Goal: Information Seeking & Learning: Learn about a topic

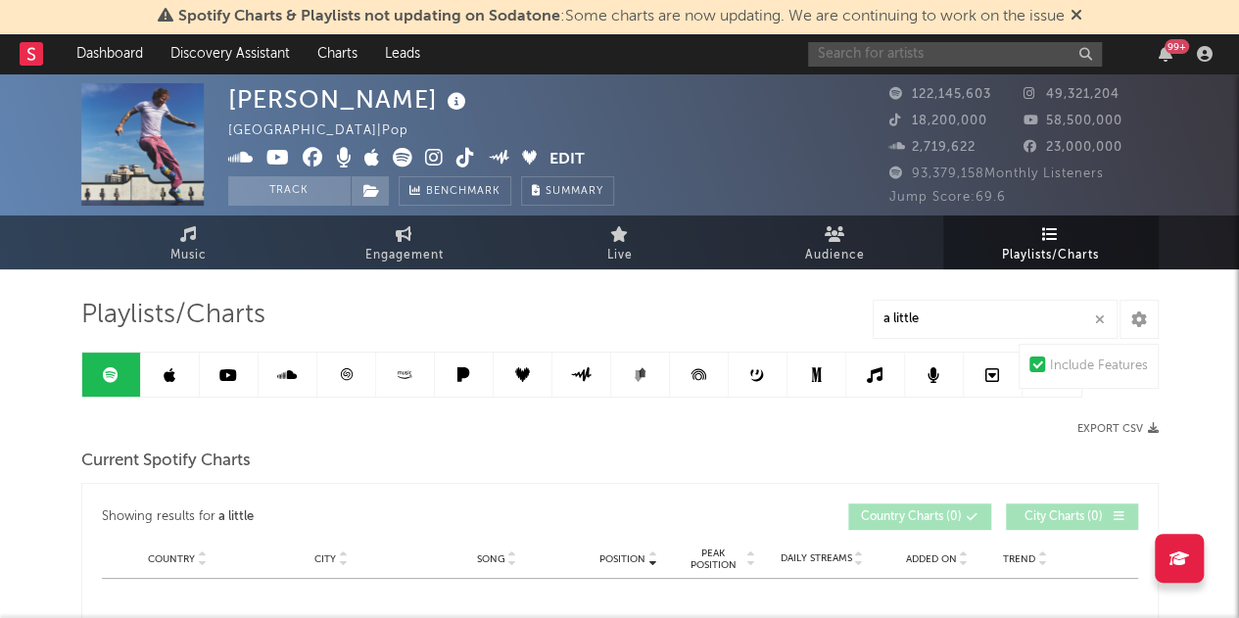
click at [906, 46] on input "text" at bounding box center [955, 54] width 294 height 24
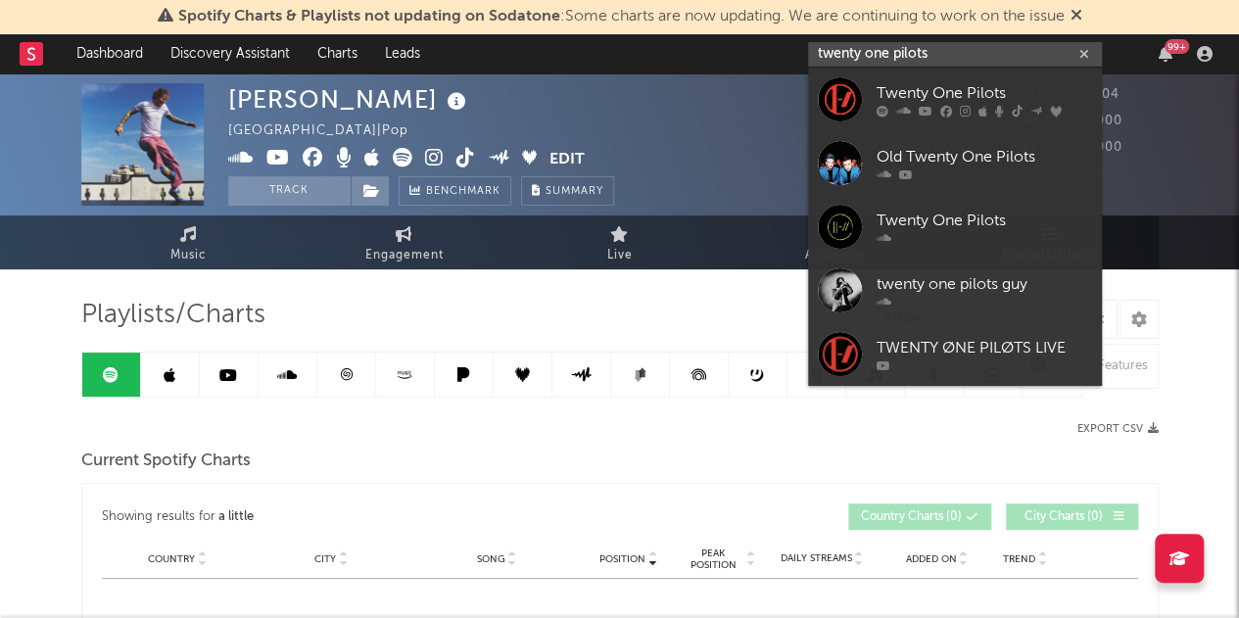
type input "twenty one pilots"
click at [920, 97] on div "Twenty One Pilots" at bounding box center [985, 93] width 216 height 24
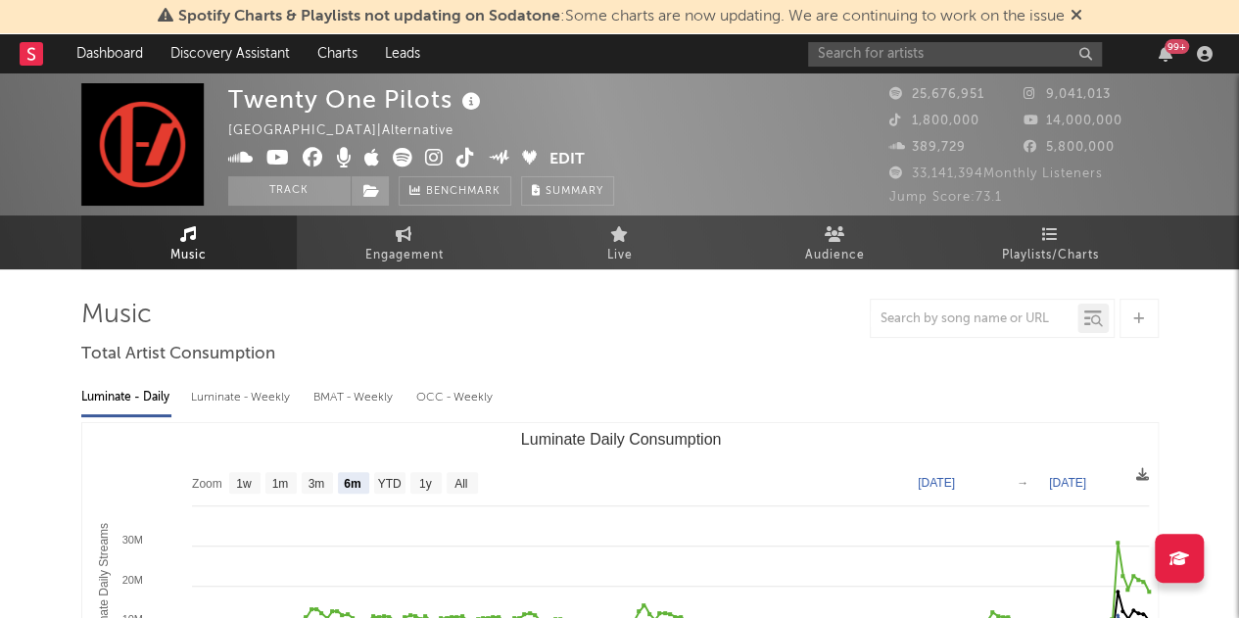
select select "6m"
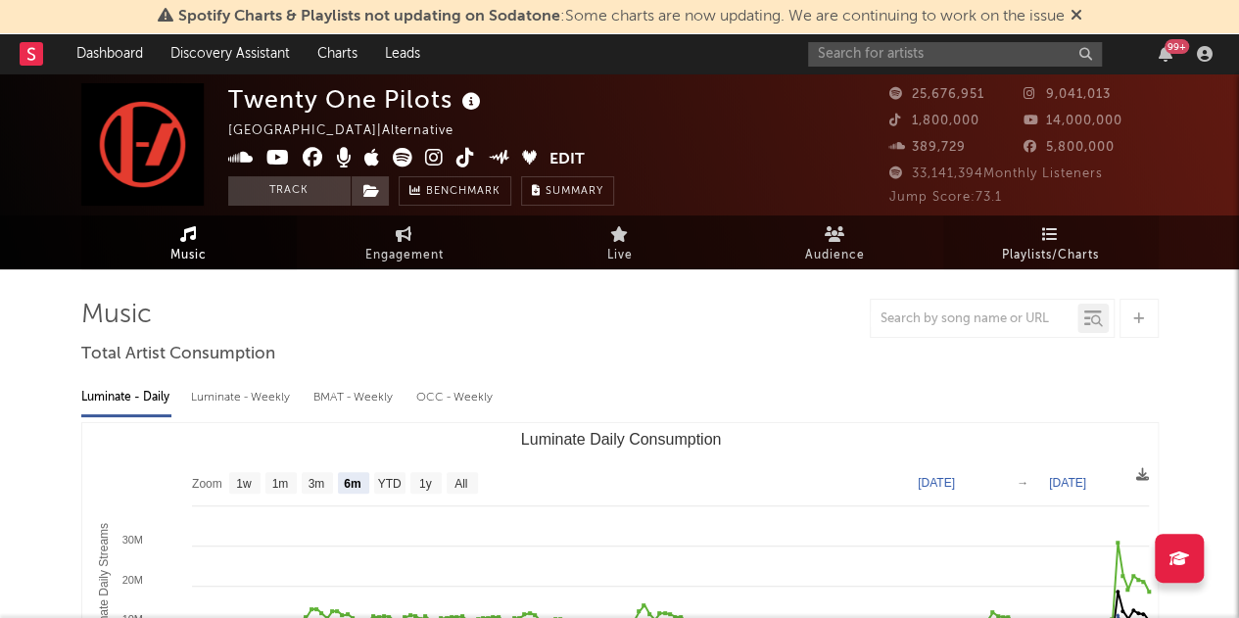
click at [1030, 236] on link "Playlists/Charts" at bounding box center [1051, 243] width 216 height 54
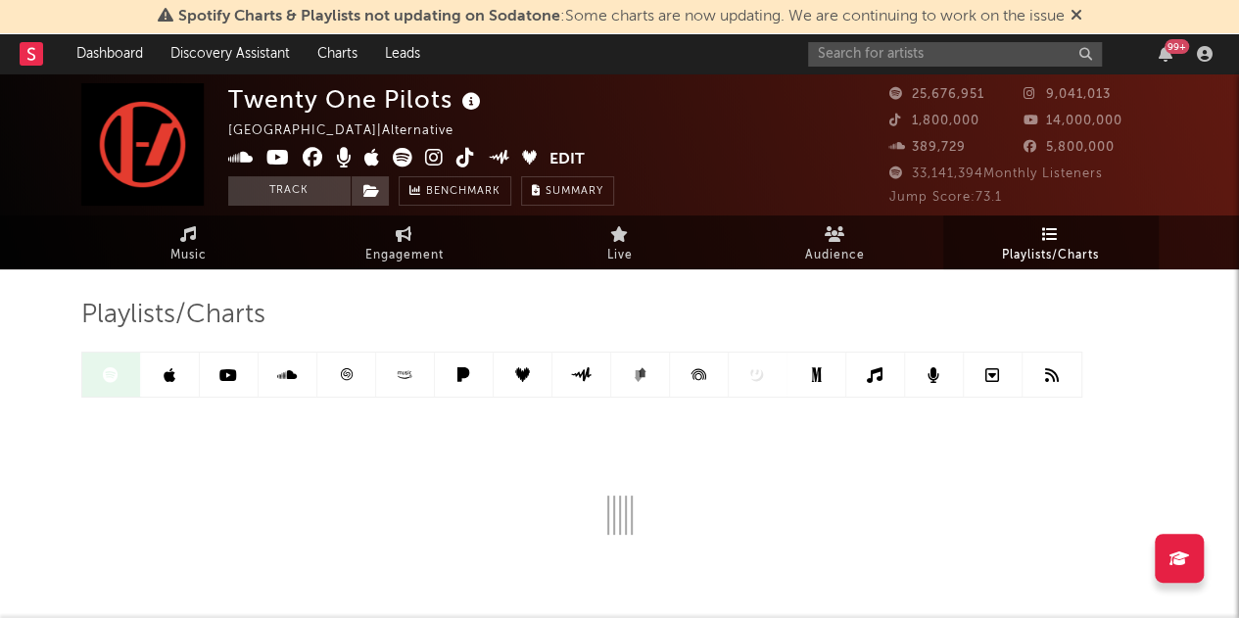
click at [1042, 244] on span "Playlists/Charts" at bounding box center [1050, 256] width 97 height 24
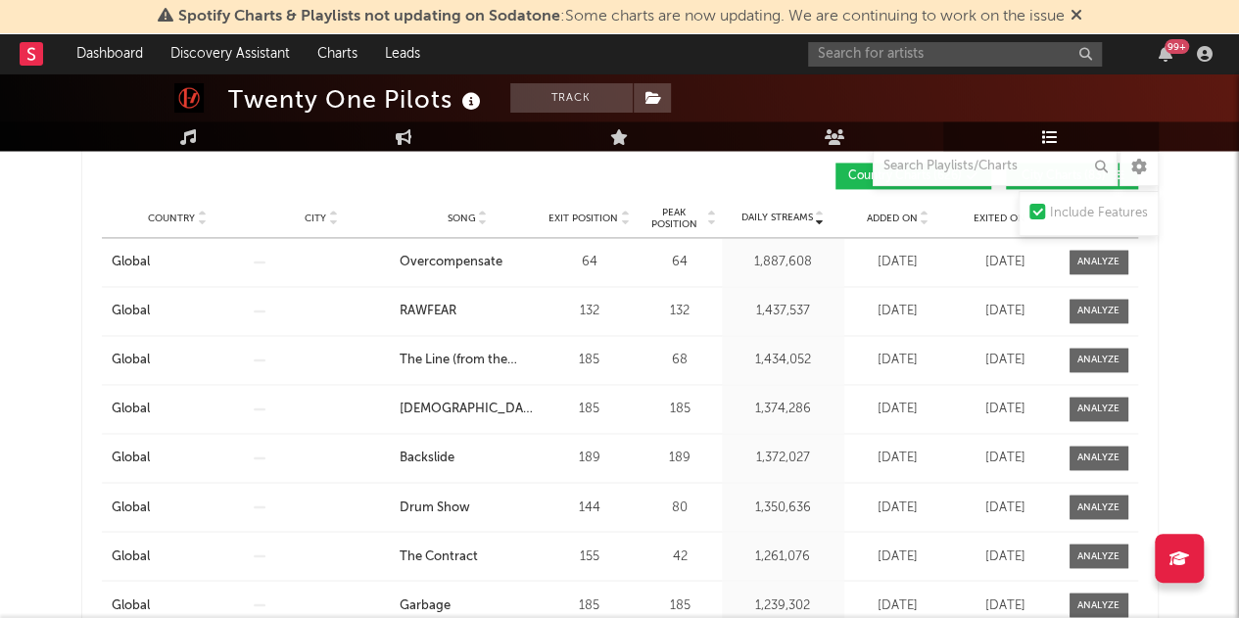
scroll to position [1377, 0]
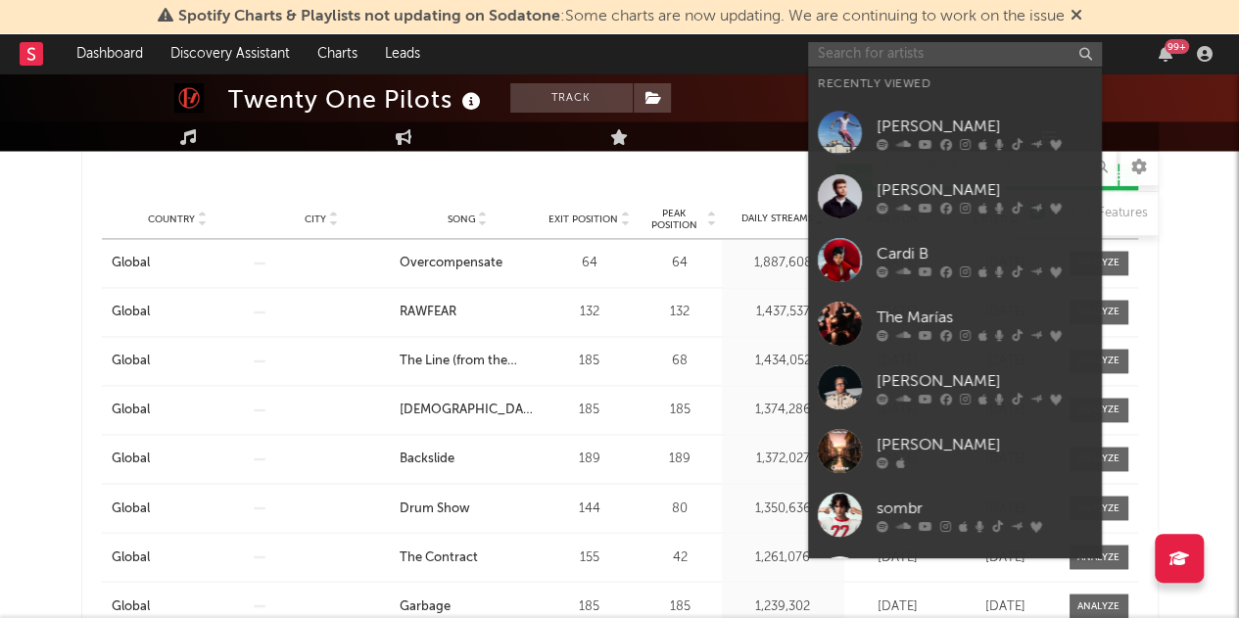
click at [908, 61] on input "text" at bounding box center [955, 54] width 294 height 24
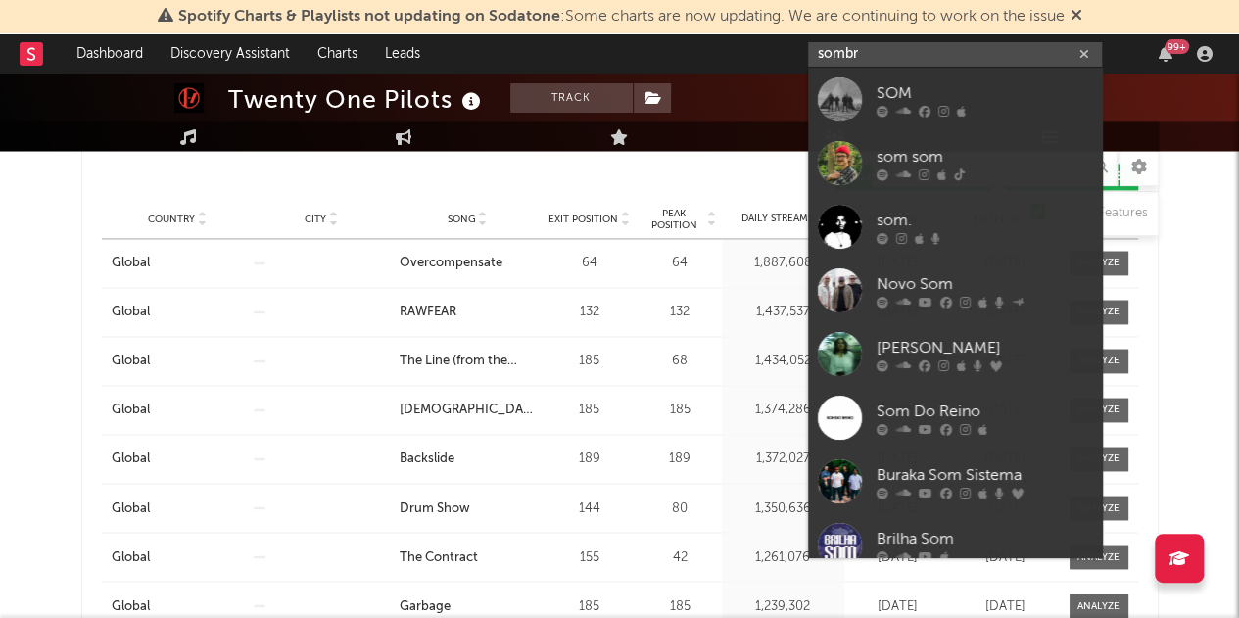
click at [881, 53] on input "sombr" at bounding box center [955, 54] width 294 height 24
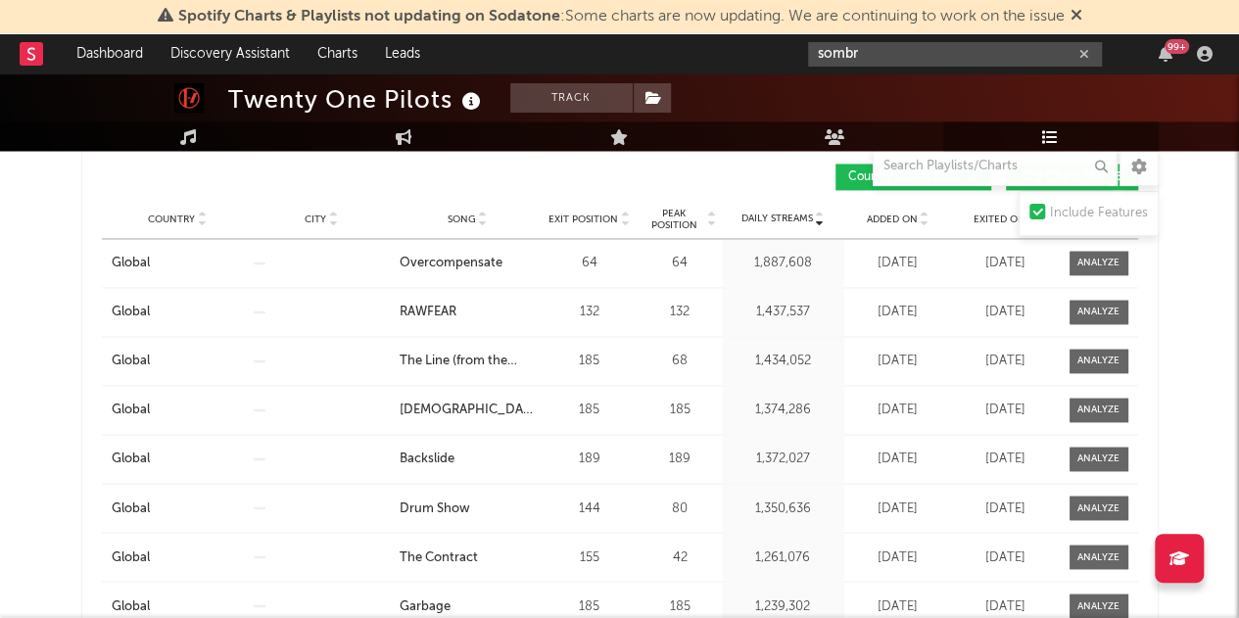
click at [910, 58] on input "sombr" at bounding box center [955, 54] width 294 height 24
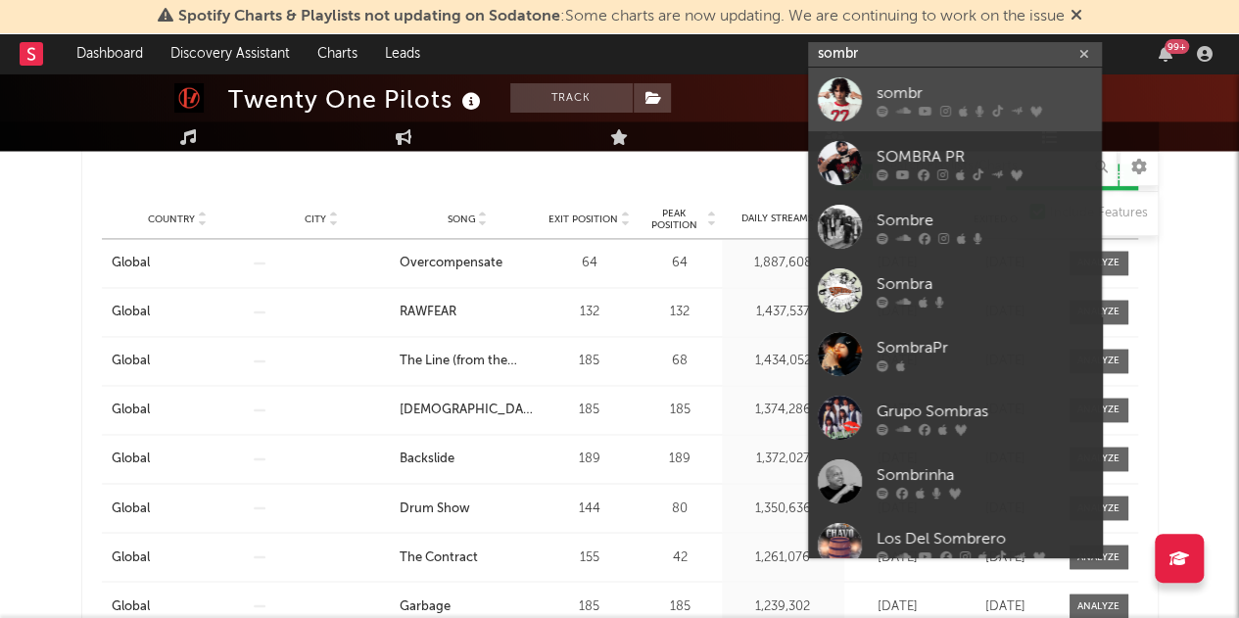
type input "sombr"
click at [897, 99] on div "sombr" at bounding box center [985, 93] width 216 height 24
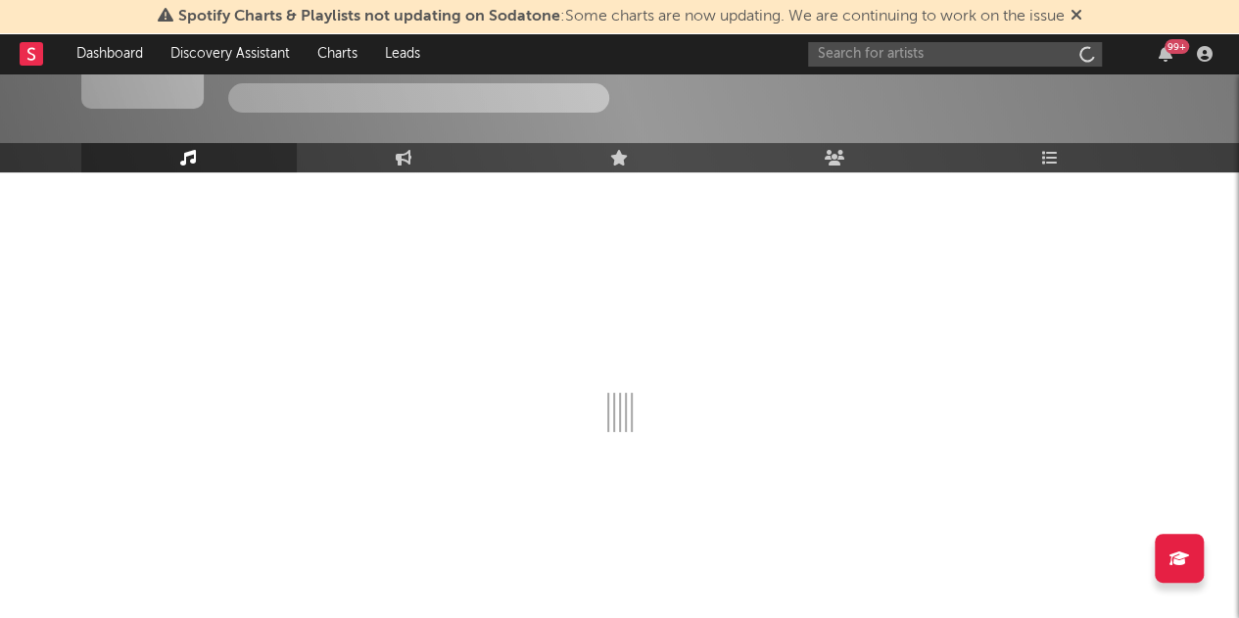
scroll to position [96, 0]
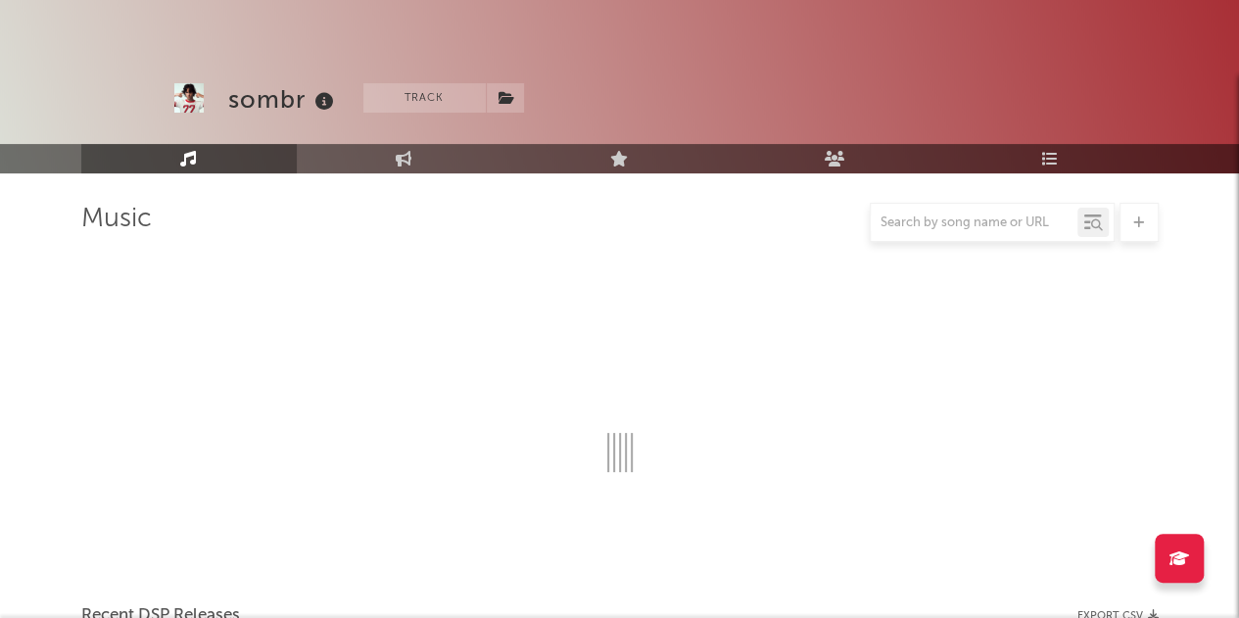
select select "6m"
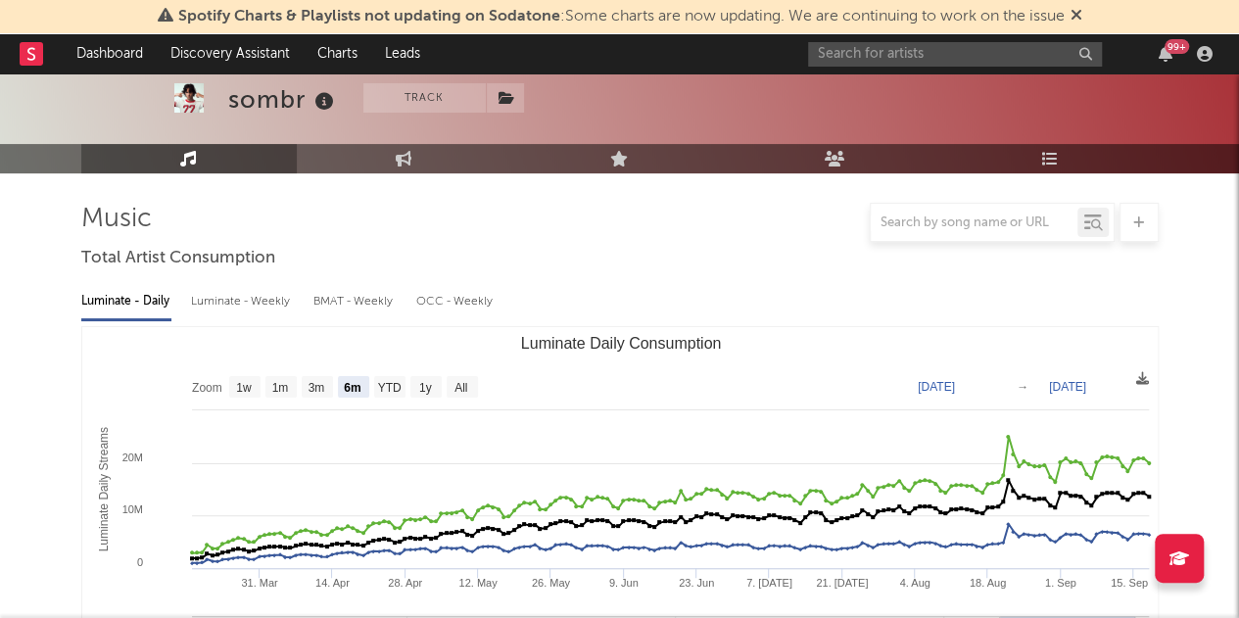
scroll to position [1377, 0]
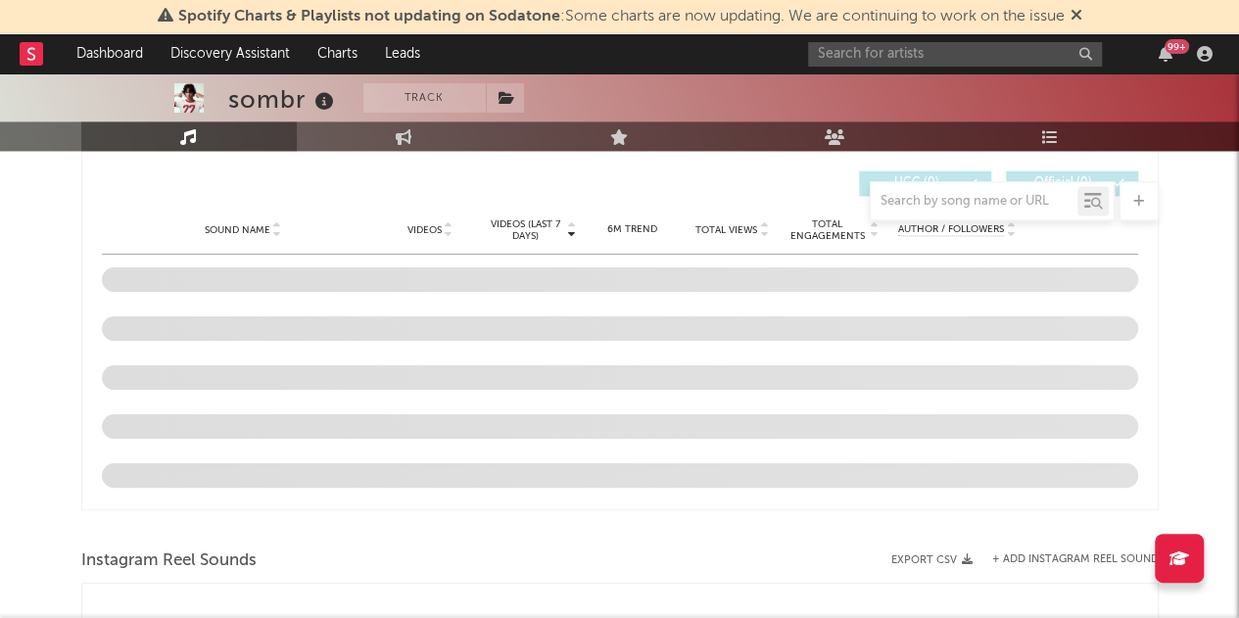
select select "6m"
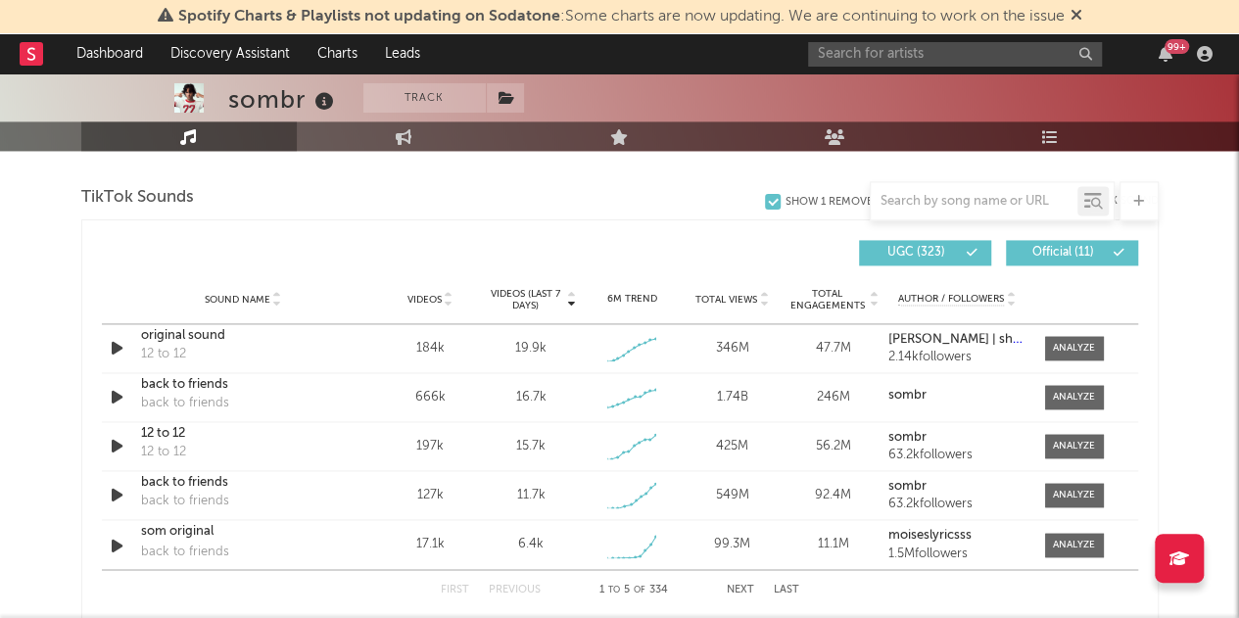
scroll to position [1277, 0]
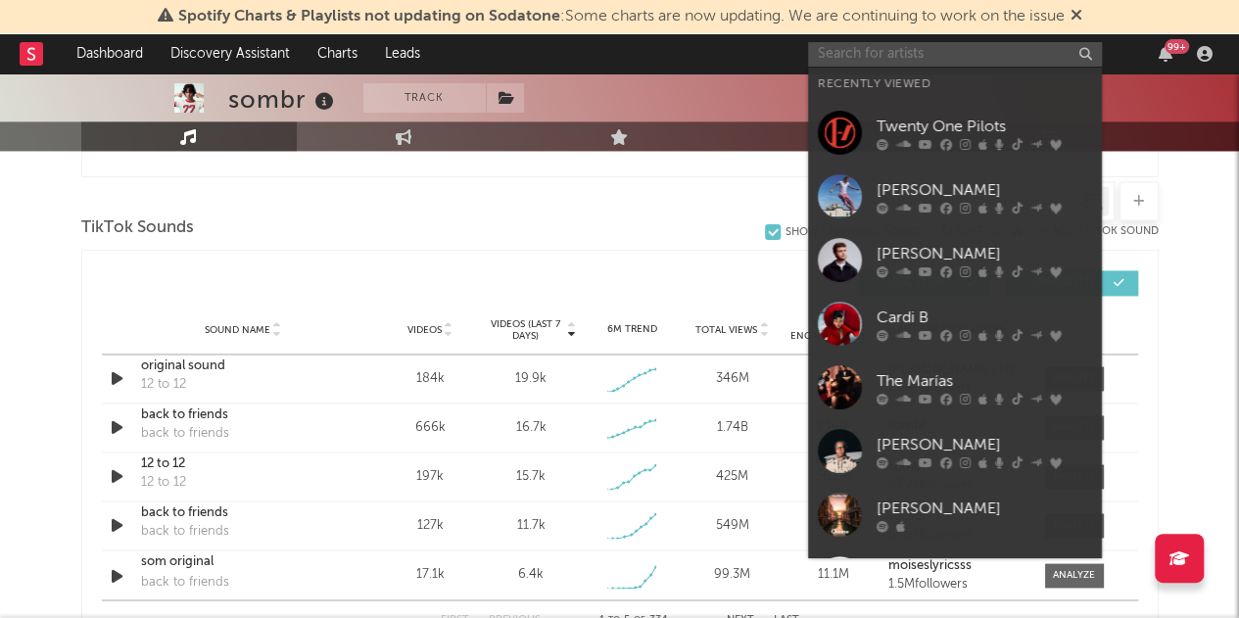
click at [864, 62] on input "text" at bounding box center [955, 54] width 294 height 24
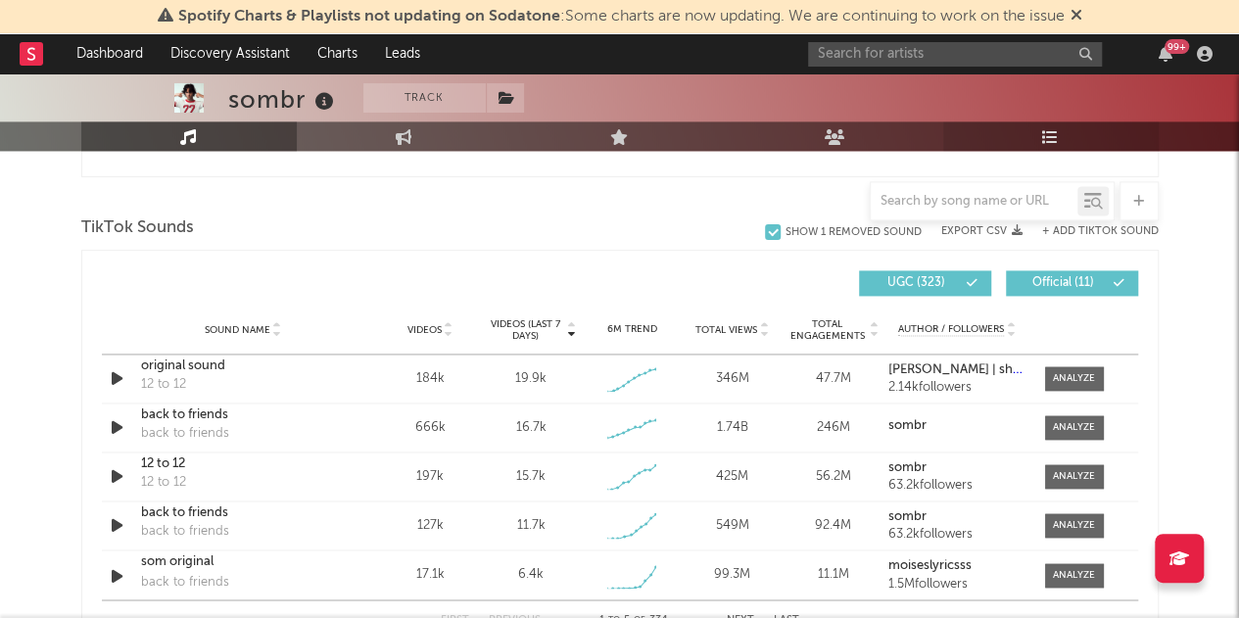
click at [1037, 121] on link "Playlists/Charts" at bounding box center [1051, 135] width 216 height 29
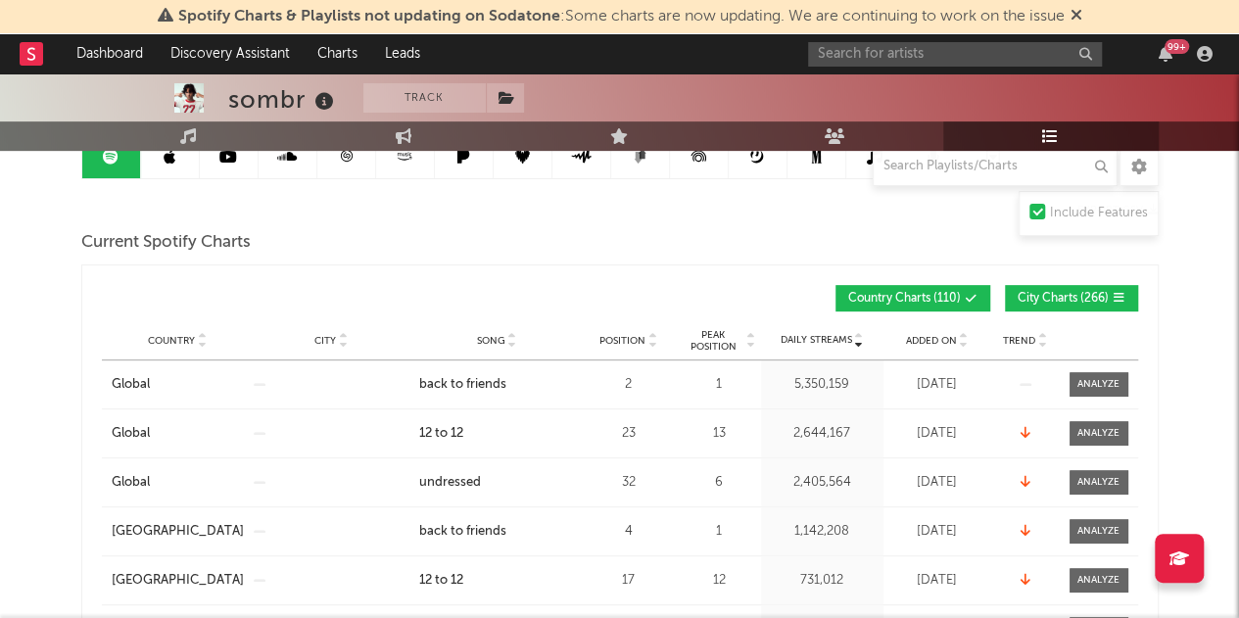
scroll to position [221, 0]
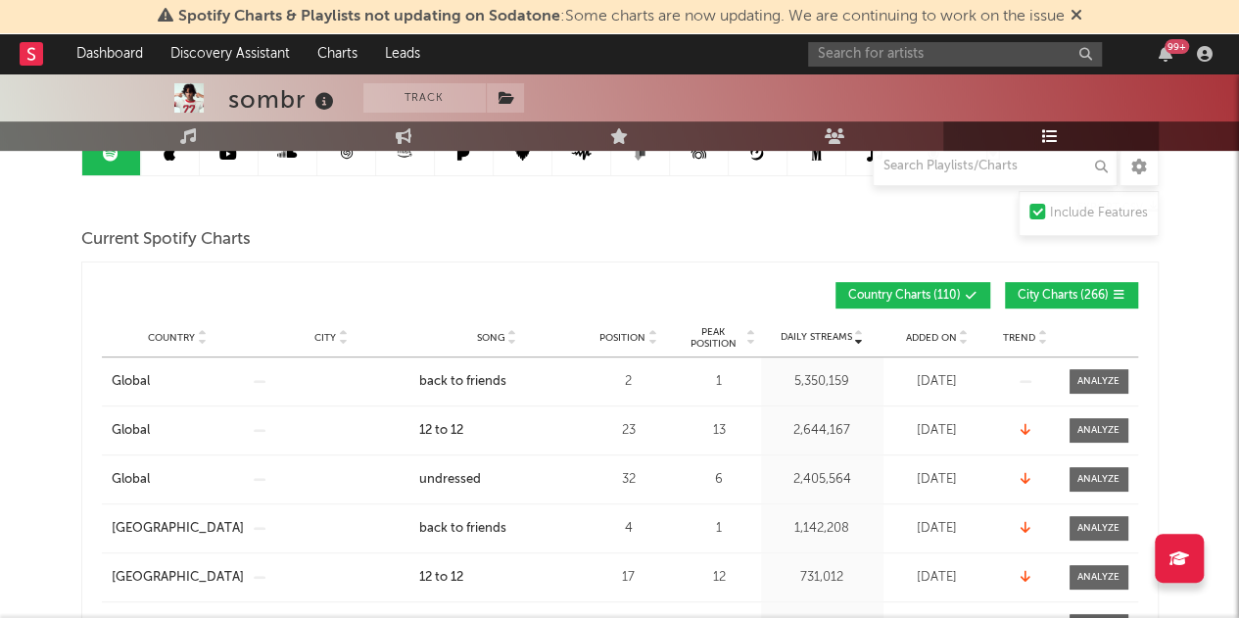
click at [1097, 290] on span "City Charts ( 266 )" at bounding box center [1063, 296] width 91 height 12
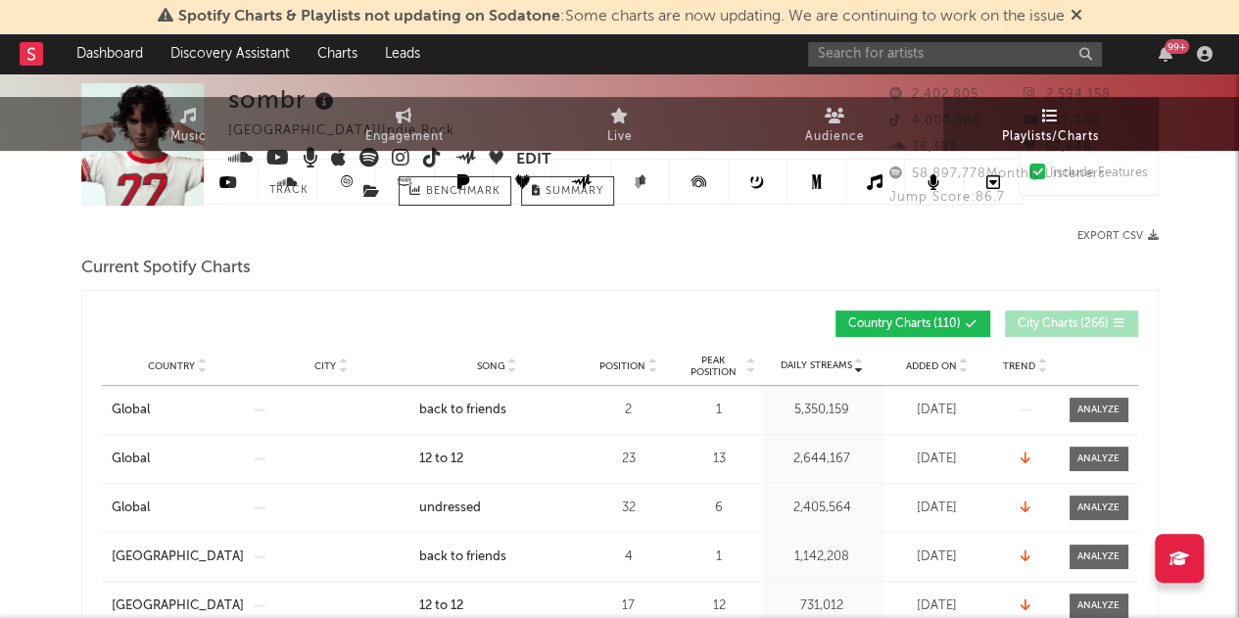
scroll to position [0, 0]
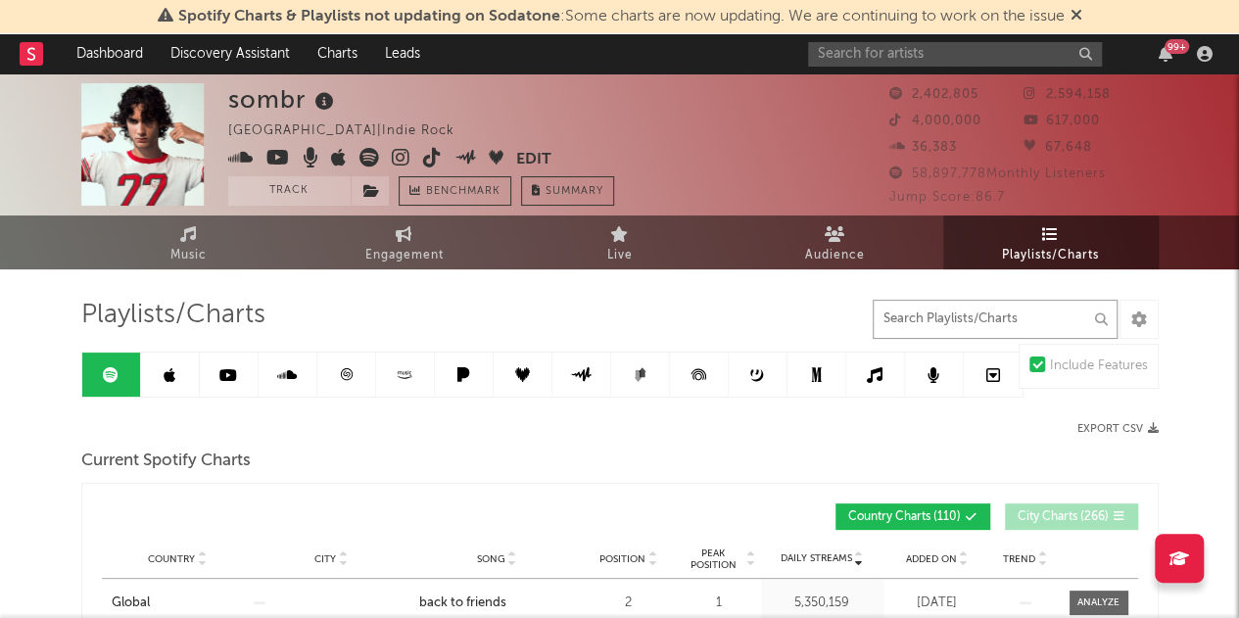
click at [891, 318] on input "text" at bounding box center [995, 319] width 245 height 39
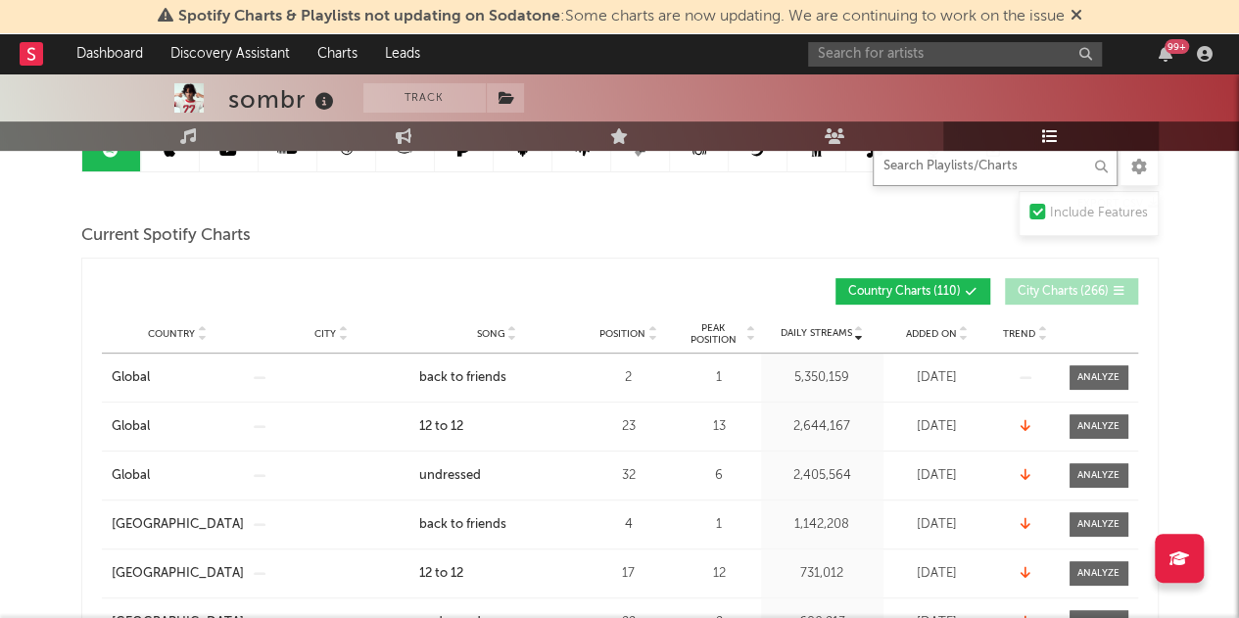
scroll to position [224, 0]
click at [914, 180] on input "text" at bounding box center [995, 166] width 245 height 39
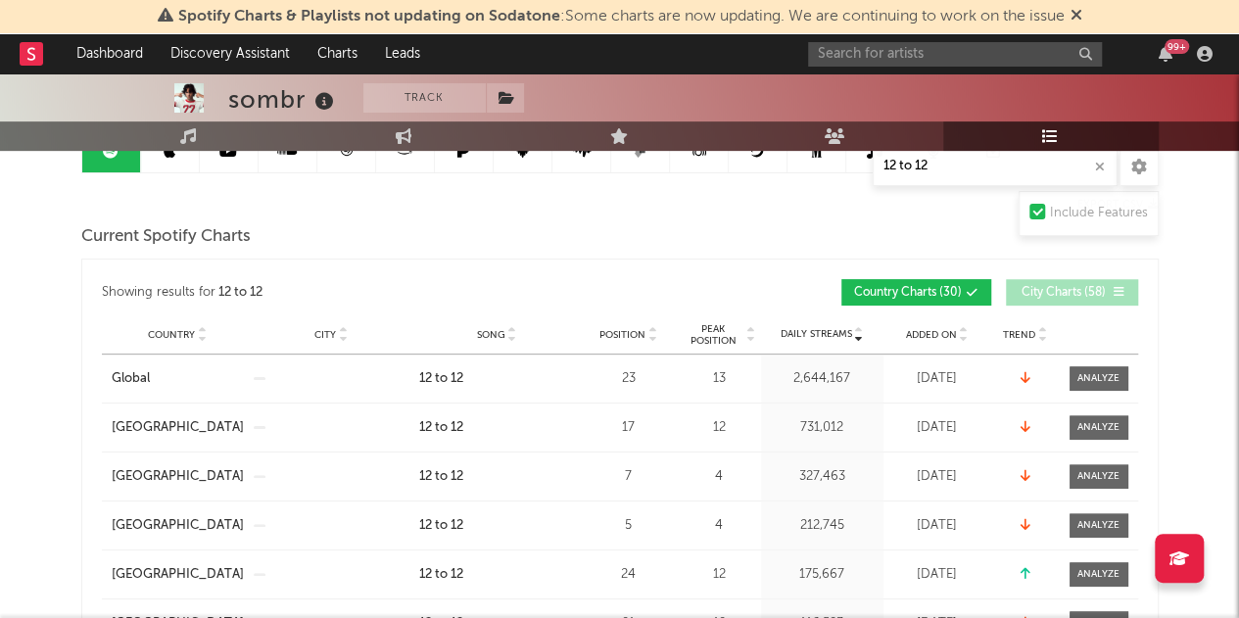
click at [633, 329] on span "Position" at bounding box center [623, 335] width 46 height 12
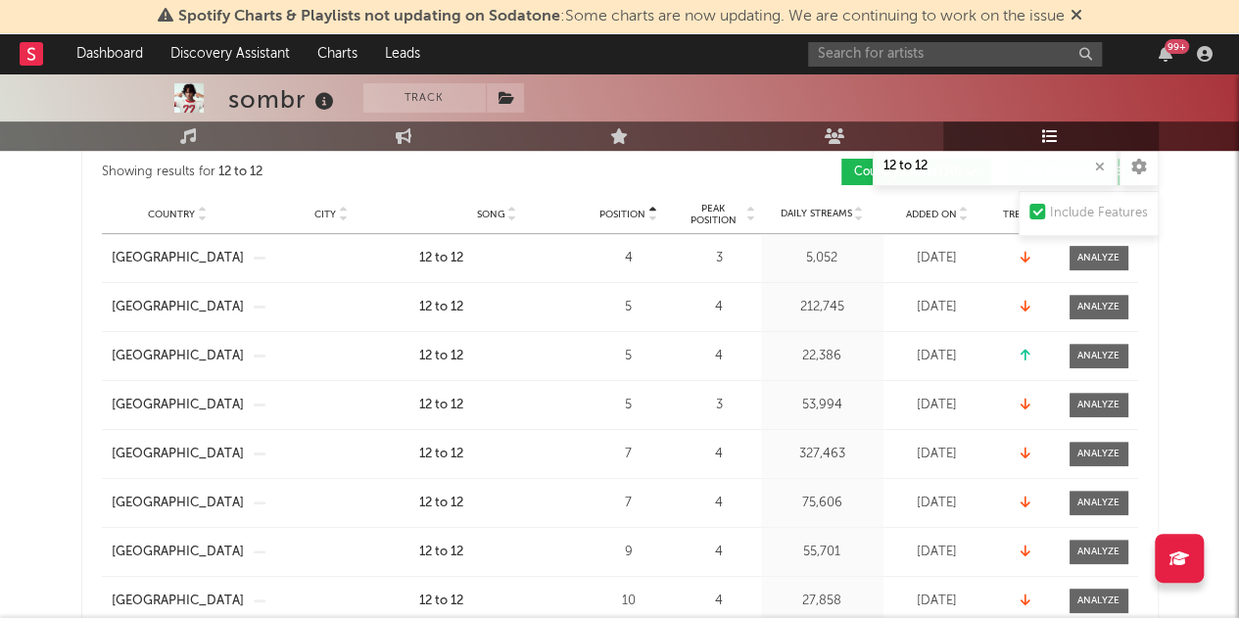
scroll to position [643, 0]
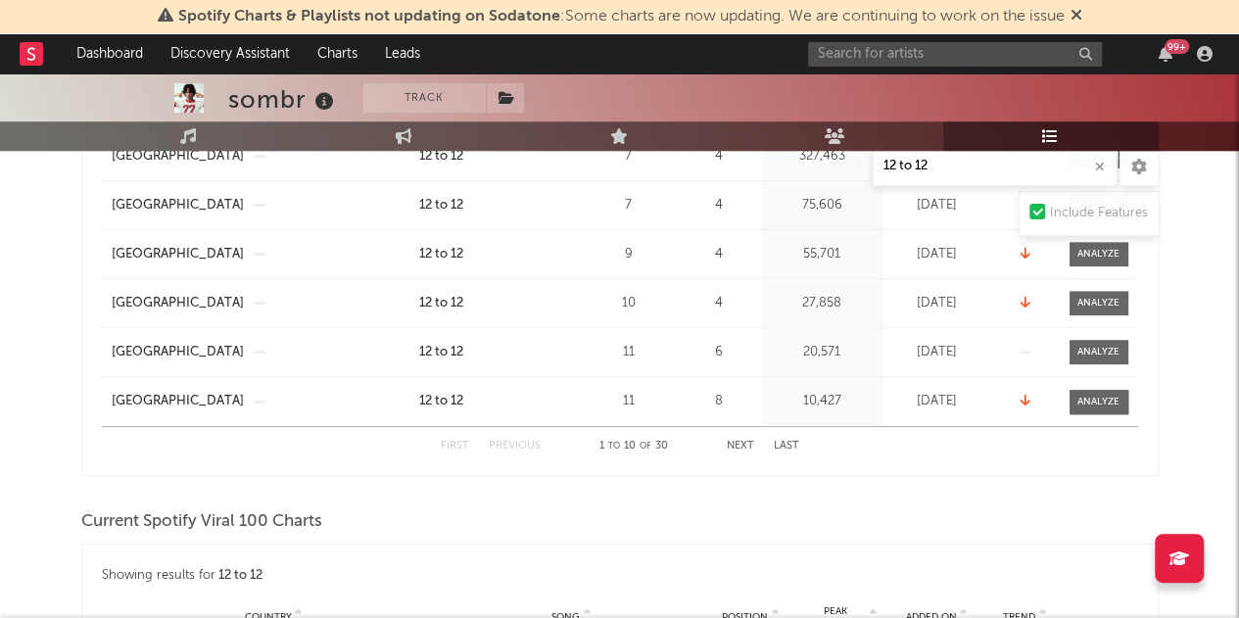
click at [746, 447] on button "Next" at bounding box center [740, 446] width 27 height 11
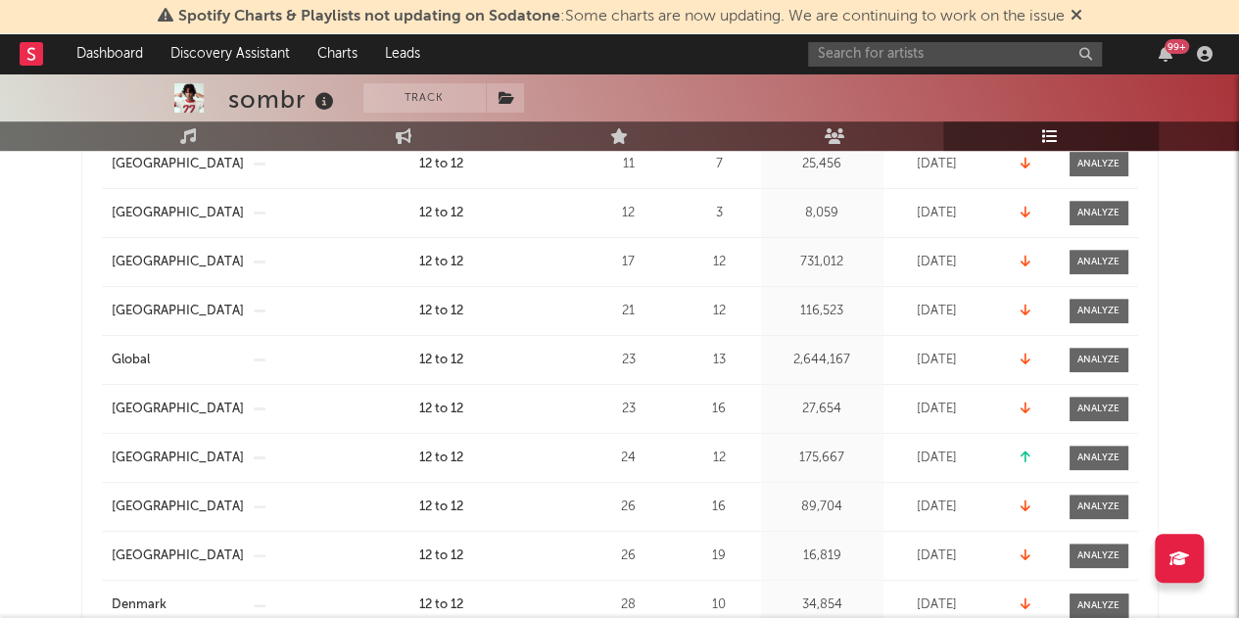
scroll to position [0, 0]
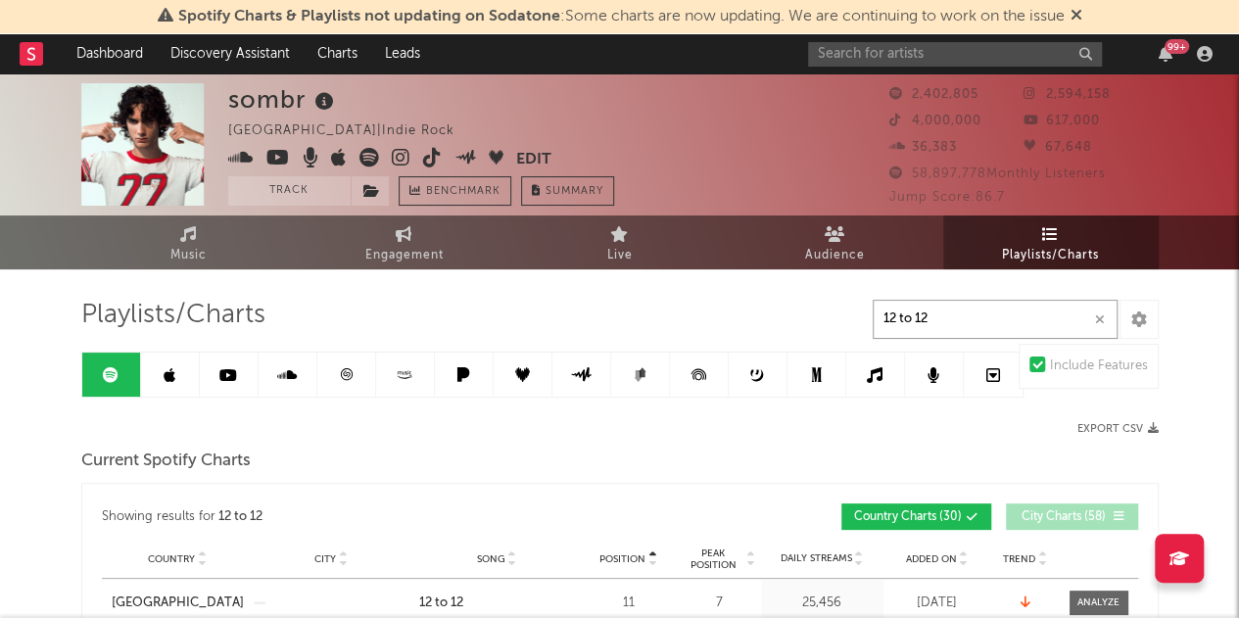
drag, startPoint x: 952, startPoint y: 326, endPoint x: 742, endPoint y: 331, distance: 210.7
drag, startPoint x: 964, startPoint y: 328, endPoint x: 761, endPoint y: 345, distance: 203.5
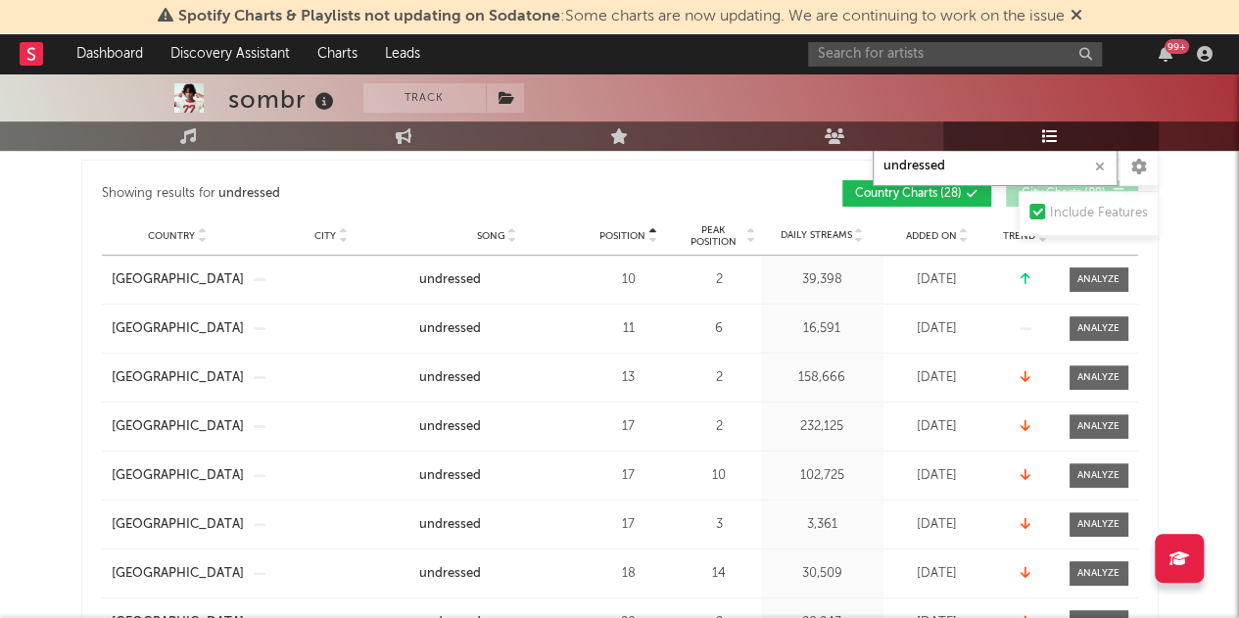
scroll to position [324, 0]
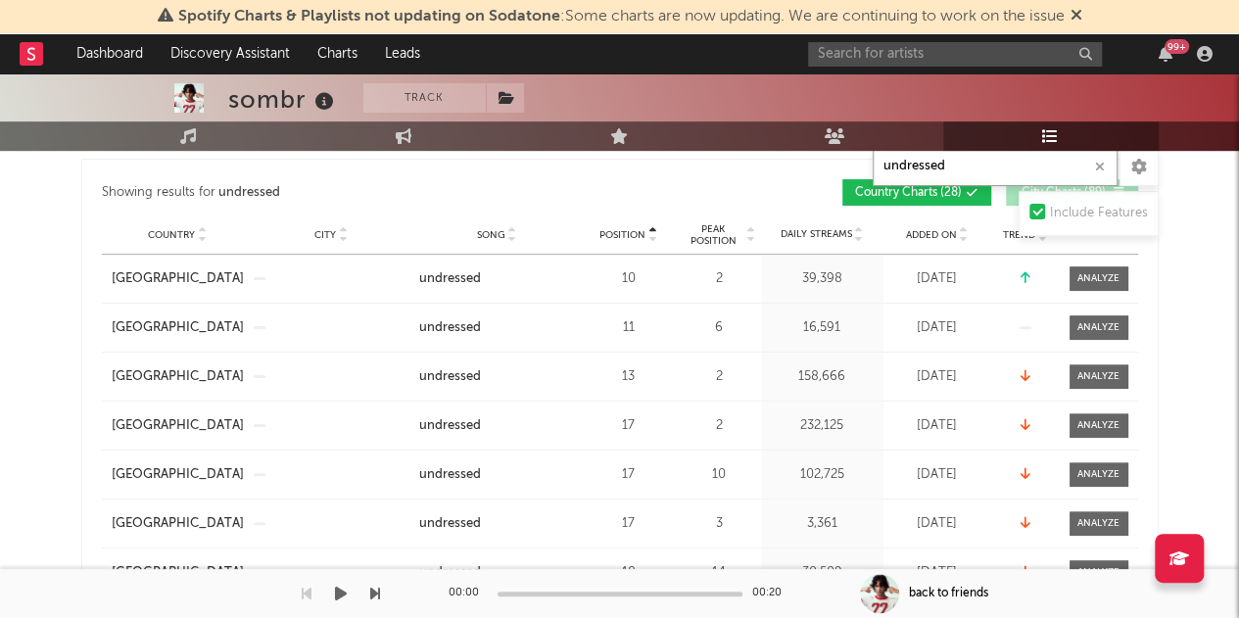
type input "undressed"
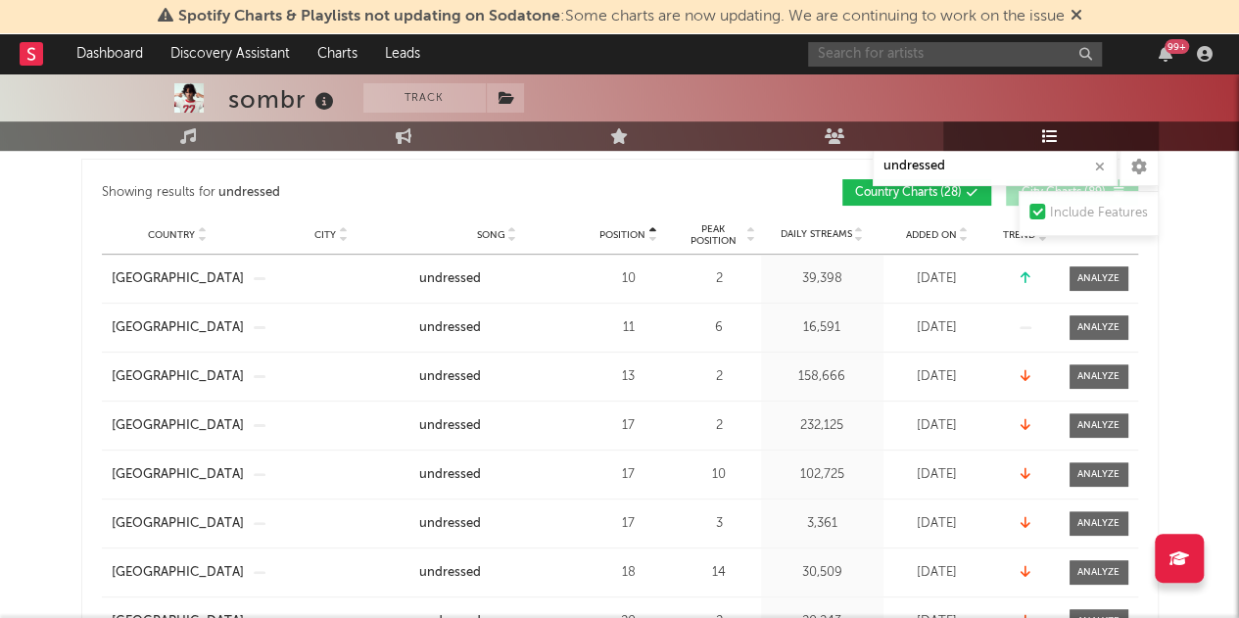
click at [888, 53] on input "text" at bounding box center [955, 54] width 294 height 24
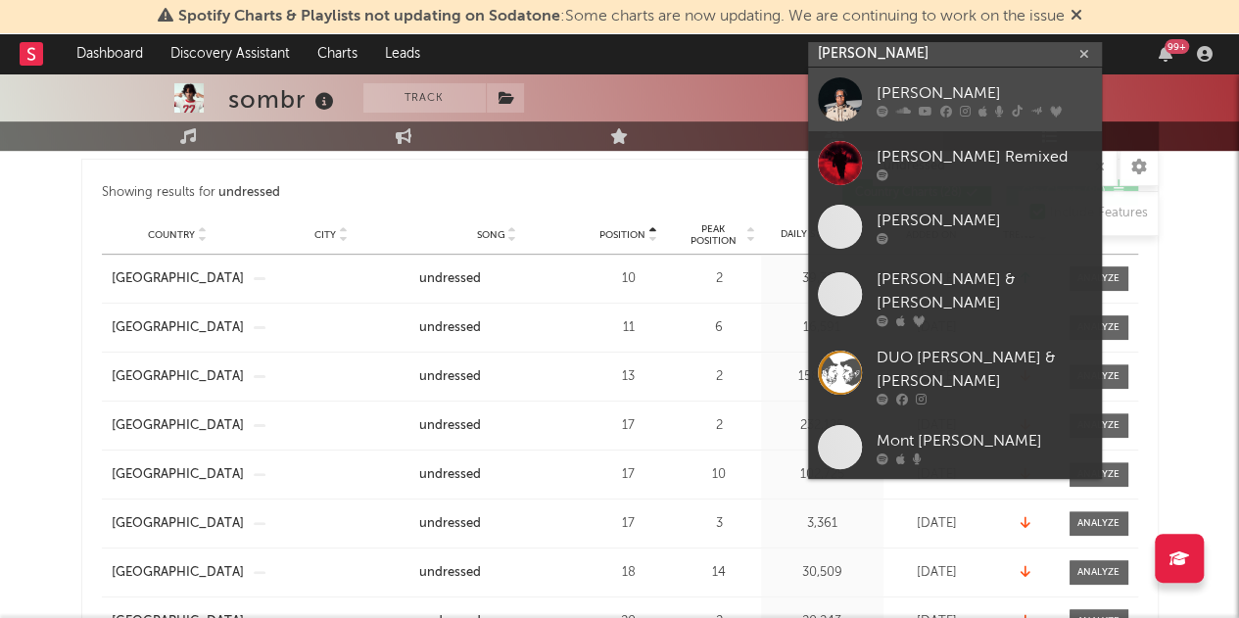
type input "[PERSON_NAME]"
click at [929, 103] on div "[PERSON_NAME]" at bounding box center [985, 93] width 216 height 24
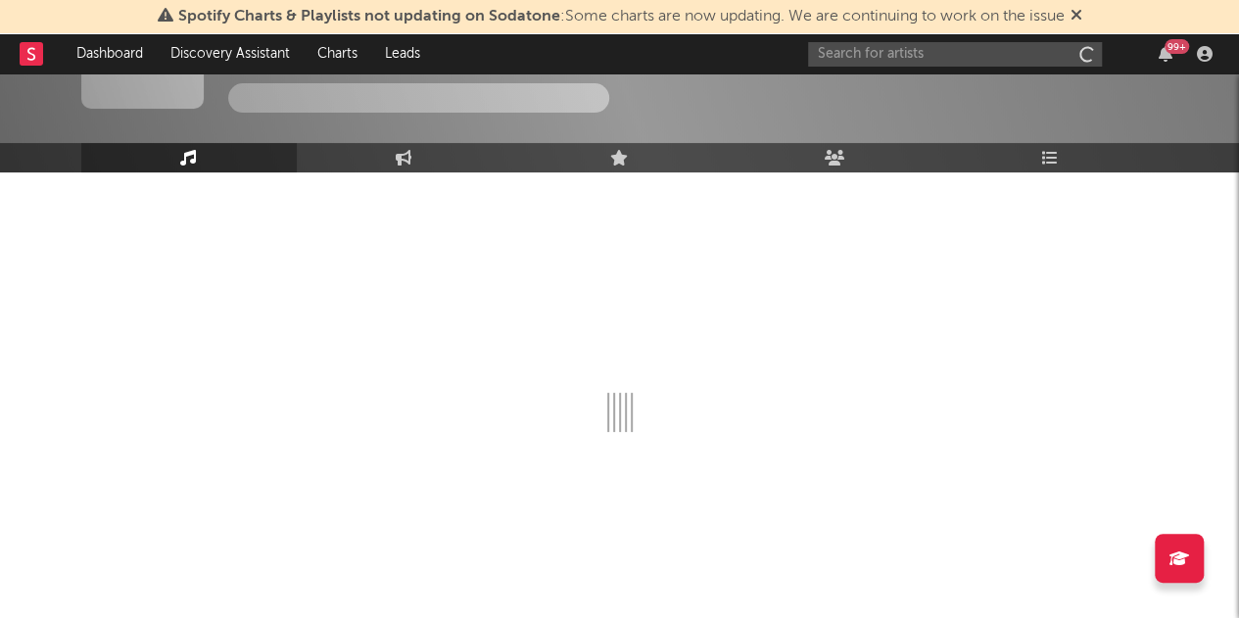
scroll to position [96, 0]
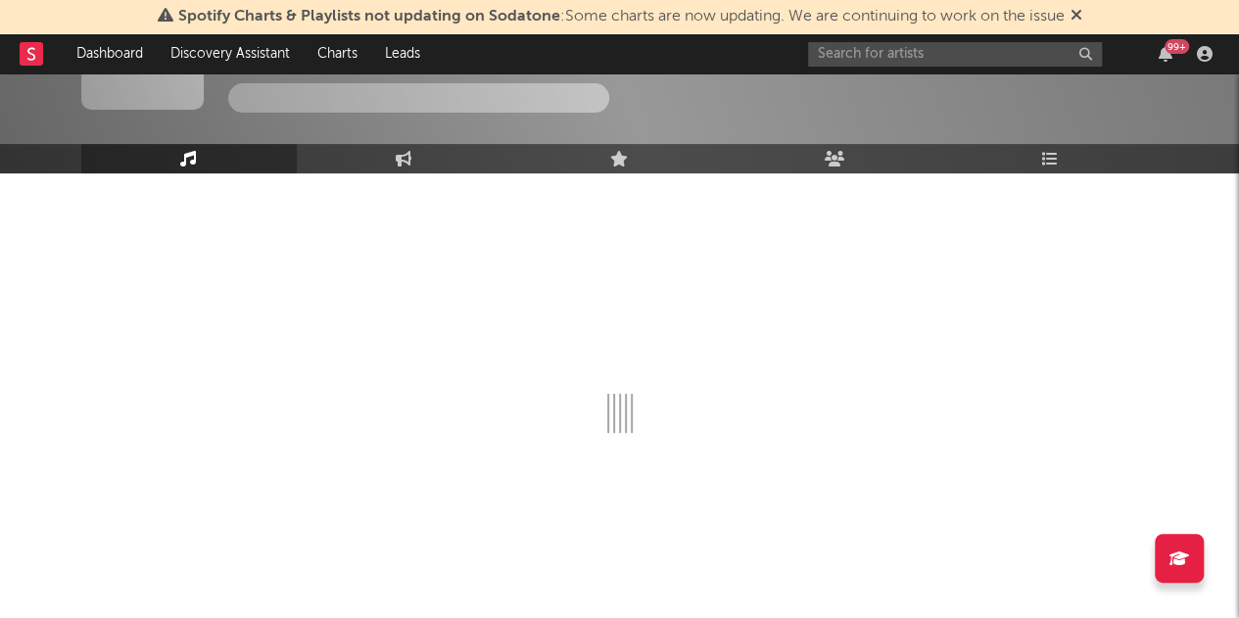
select select "6m"
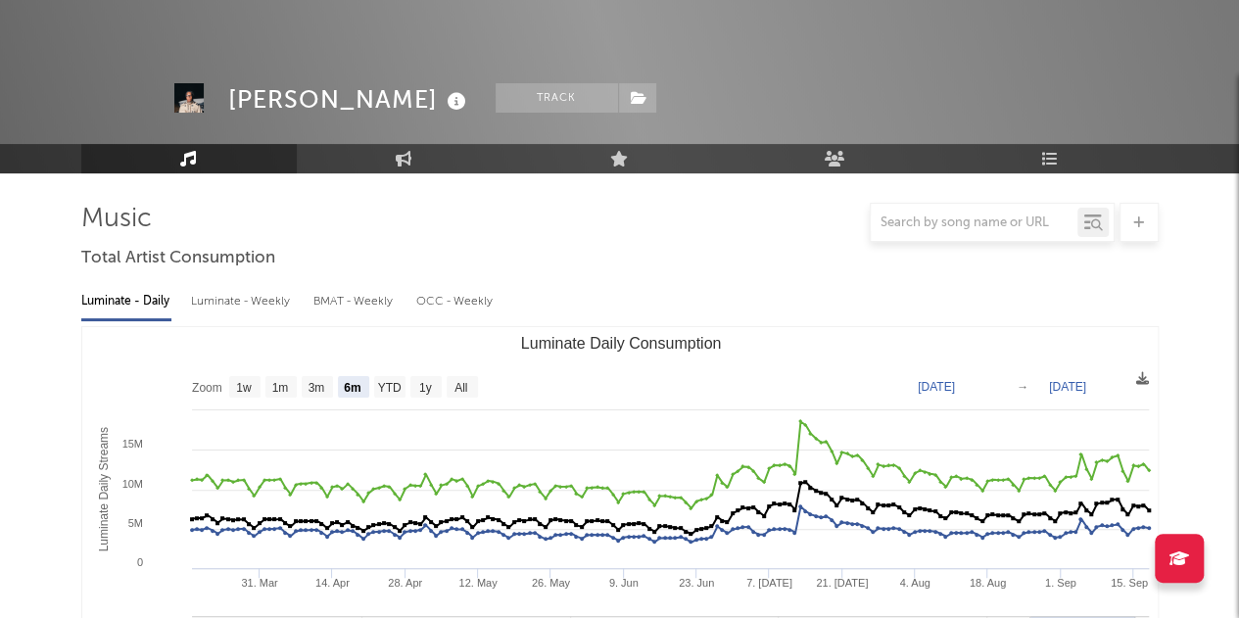
scroll to position [324, 0]
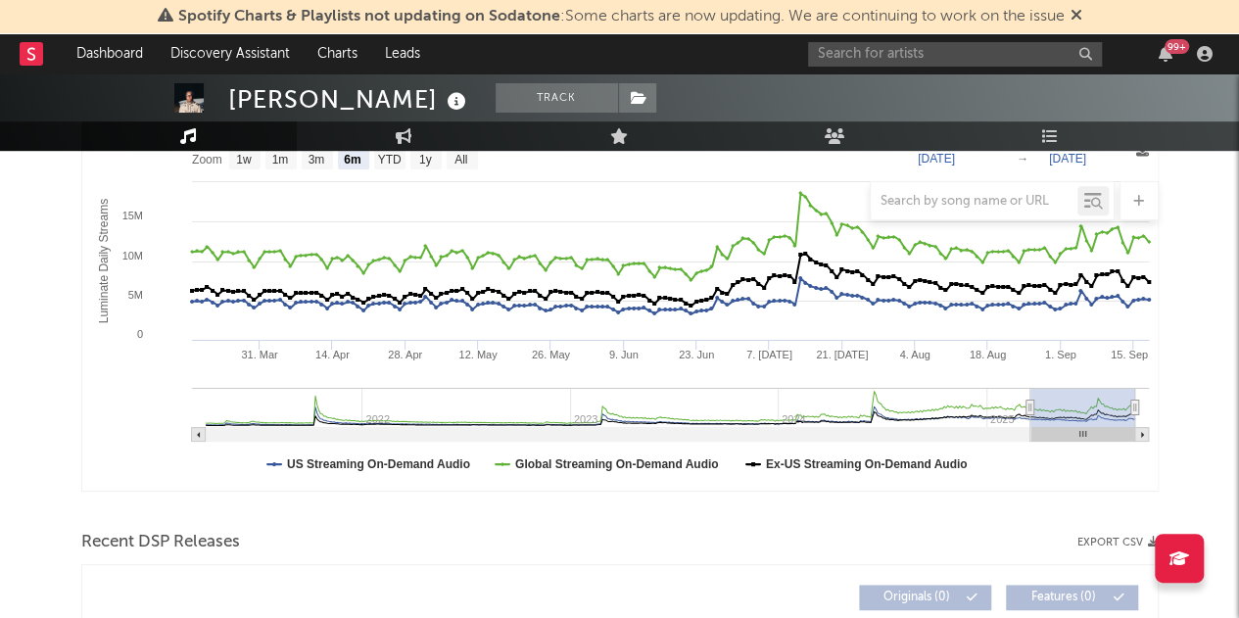
click at [1074, 13] on icon at bounding box center [1077, 15] width 12 height 16
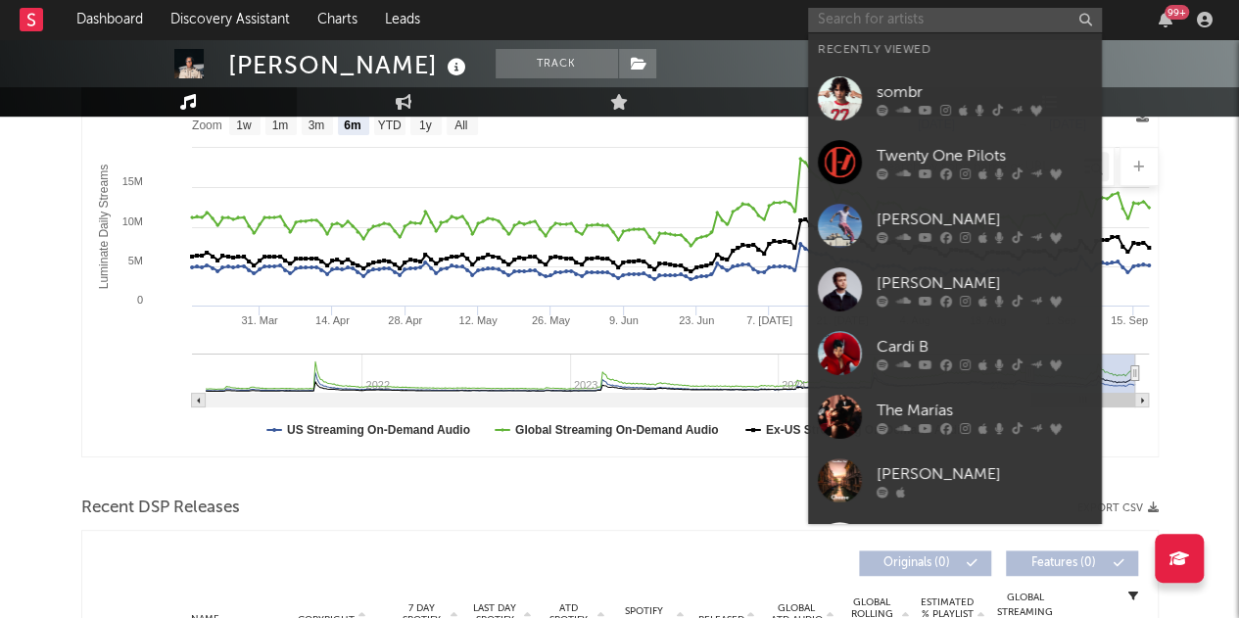
click at [909, 24] on input "text" at bounding box center [955, 20] width 294 height 24
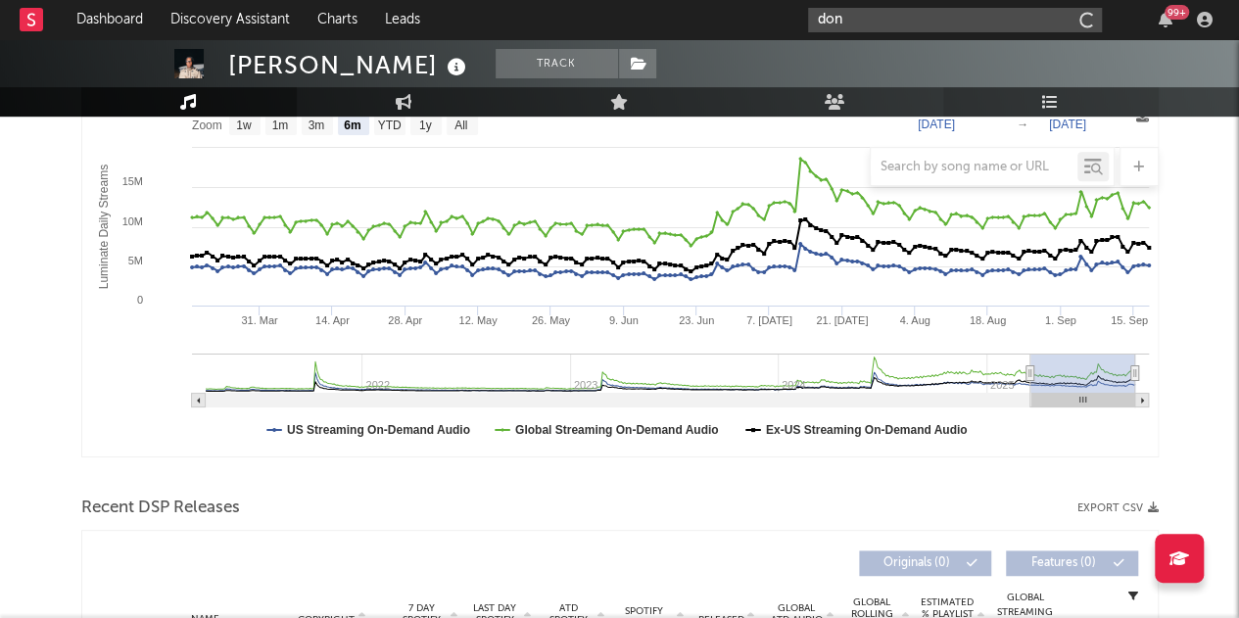
type input "don"
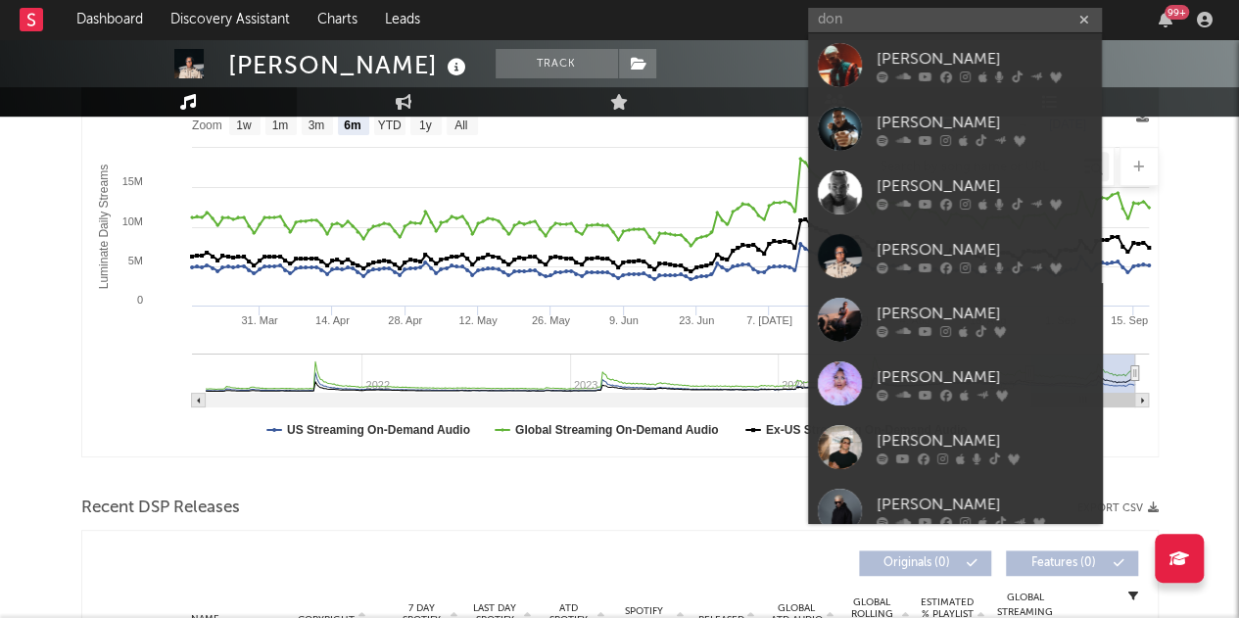
click at [1040, 97] on link "[PERSON_NAME]" at bounding box center [955, 129] width 294 height 64
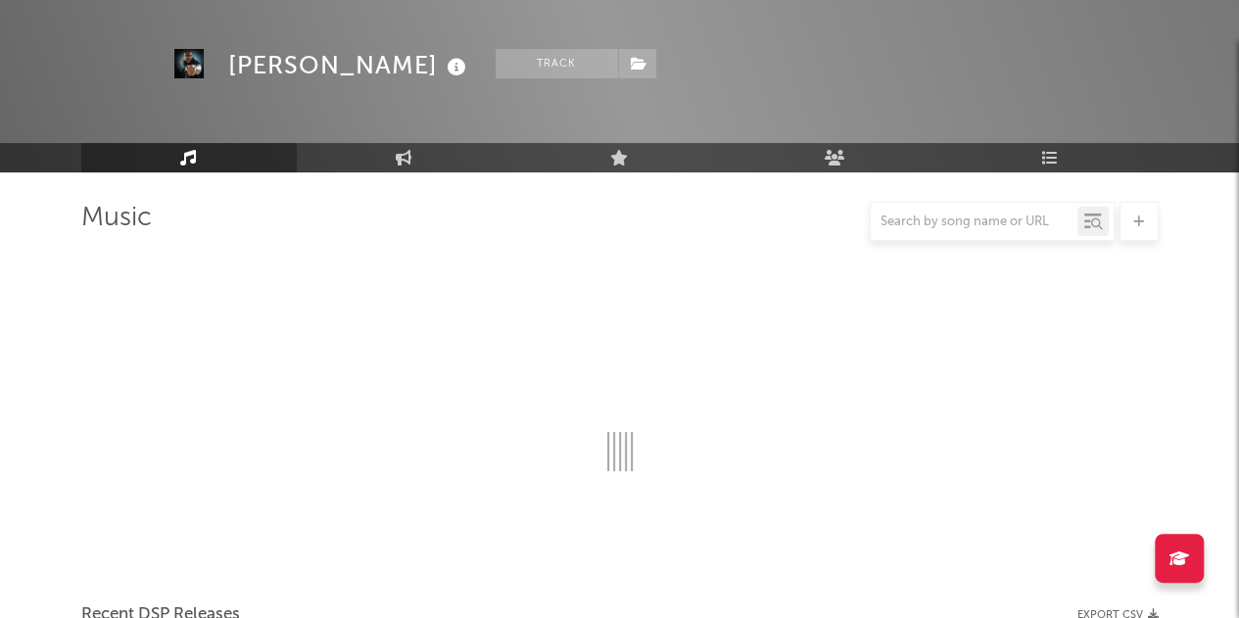
scroll to position [324, 0]
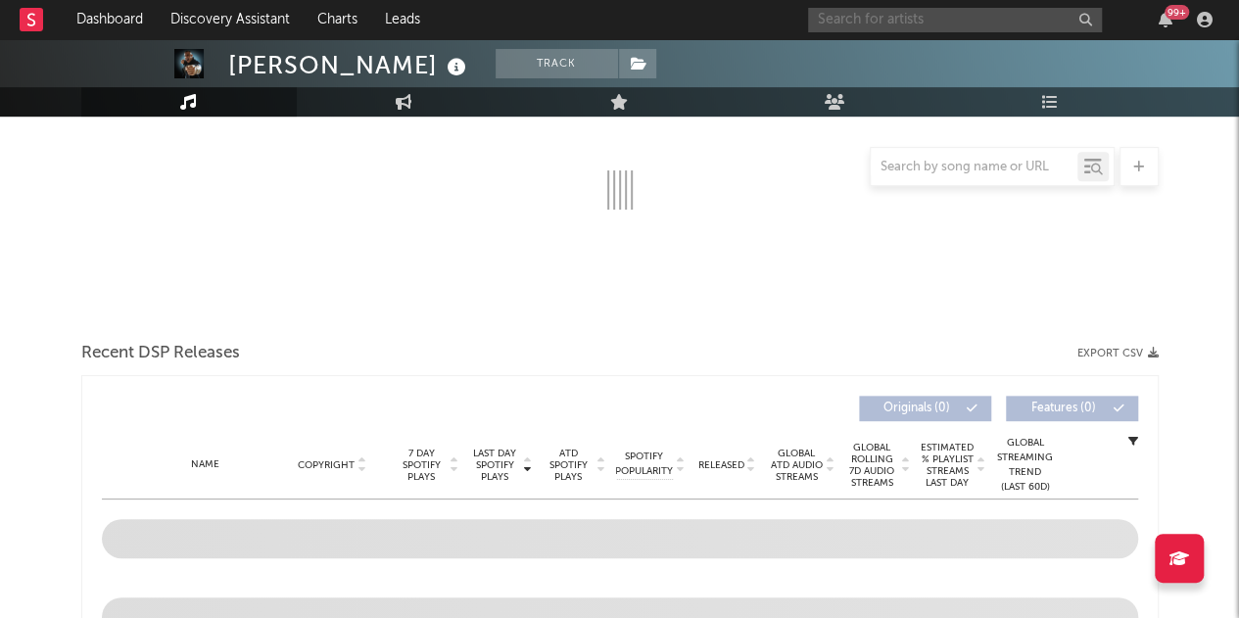
click at [862, 26] on input "text" at bounding box center [955, 20] width 294 height 24
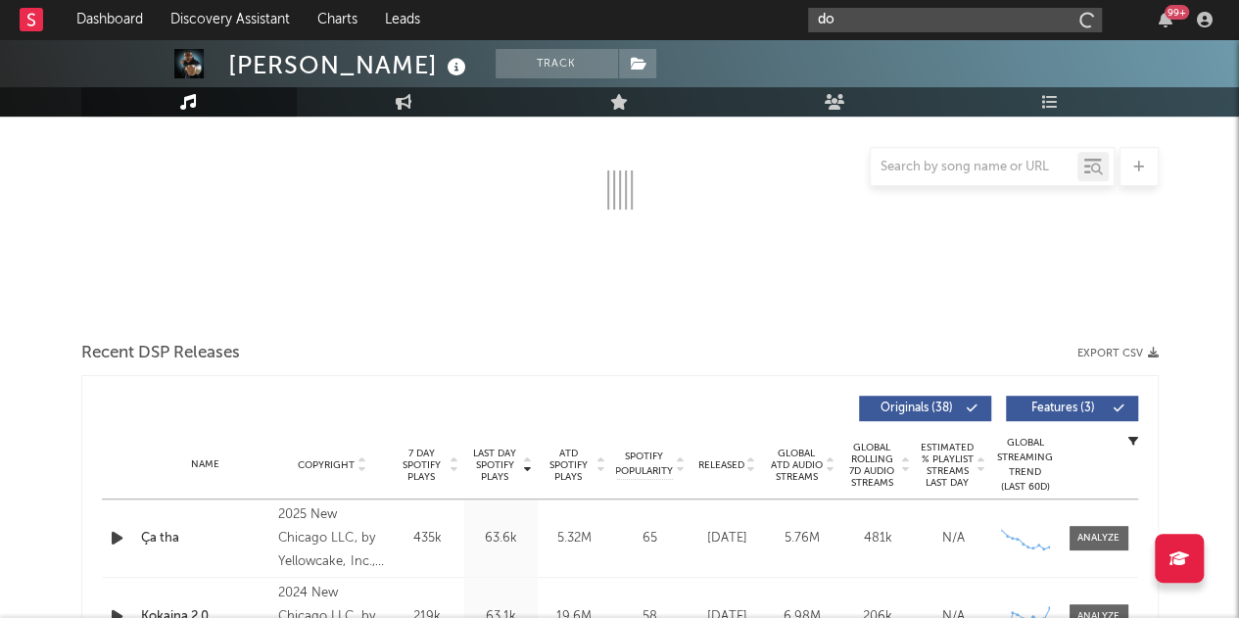
type input "d"
select select "6m"
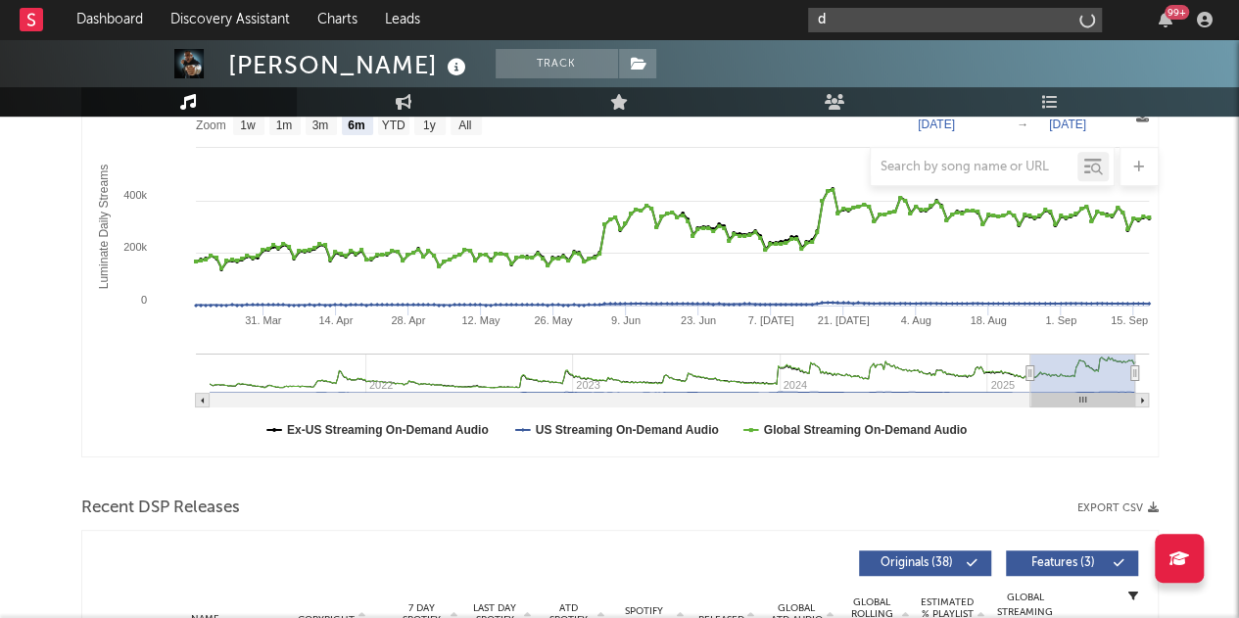
scroll to position [478, 0]
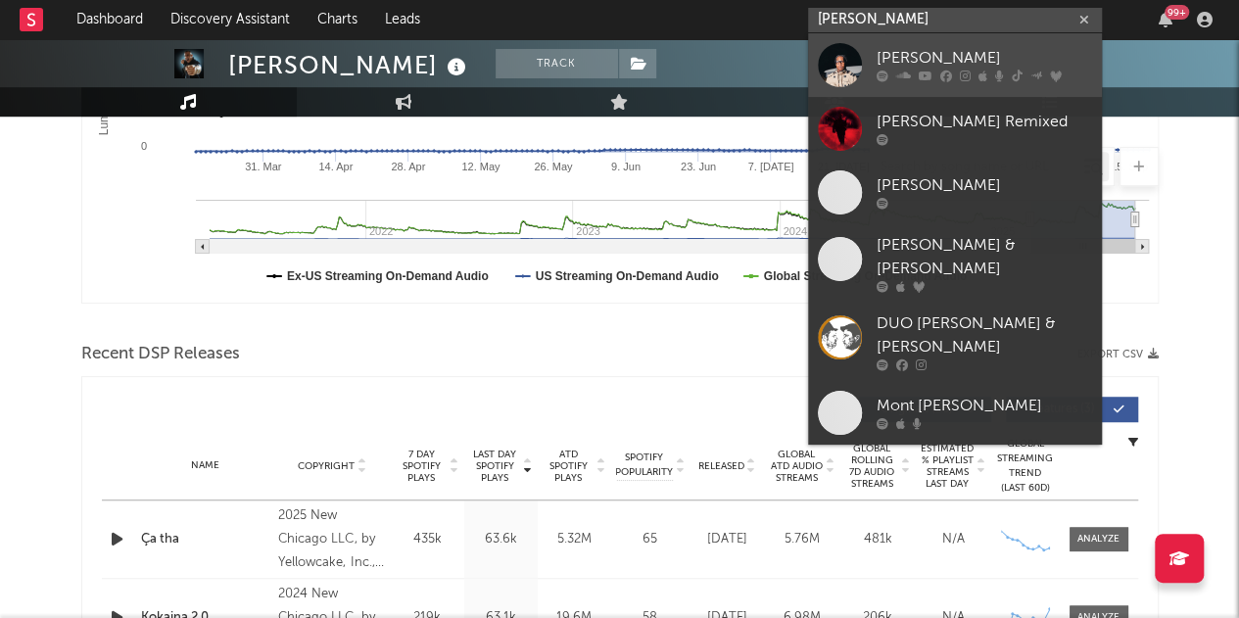
type input "[PERSON_NAME]"
click at [897, 66] on div "[PERSON_NAME]" at bounding box center [985, 59] width 216 height 24
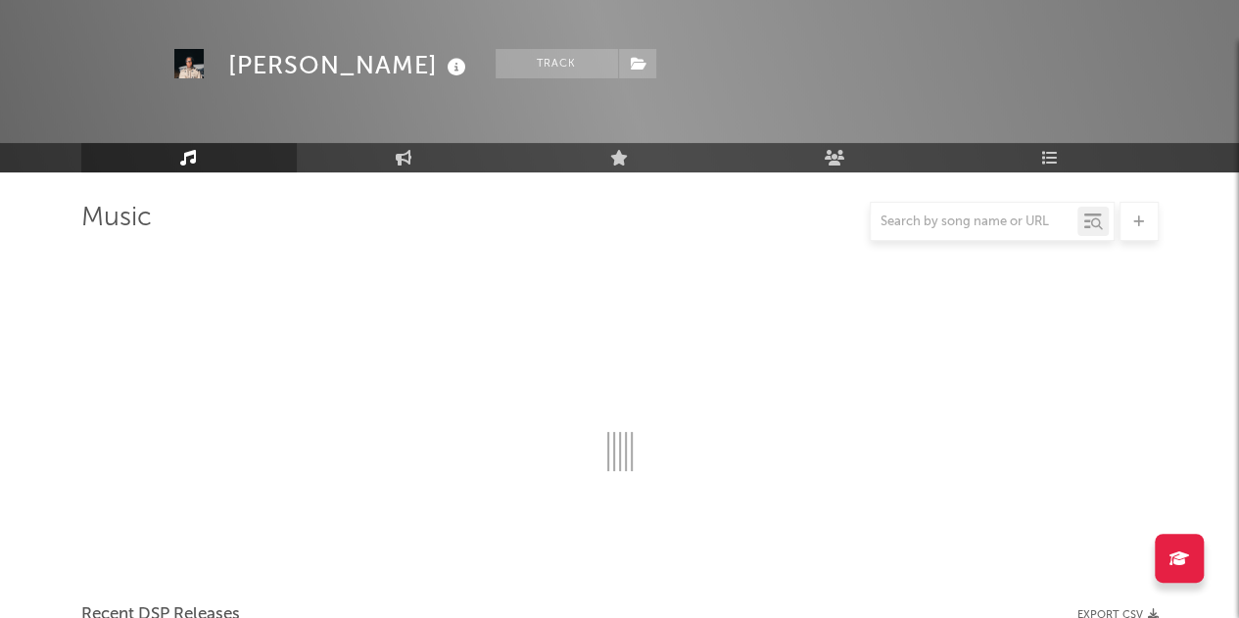
scroll to position [478, 0]
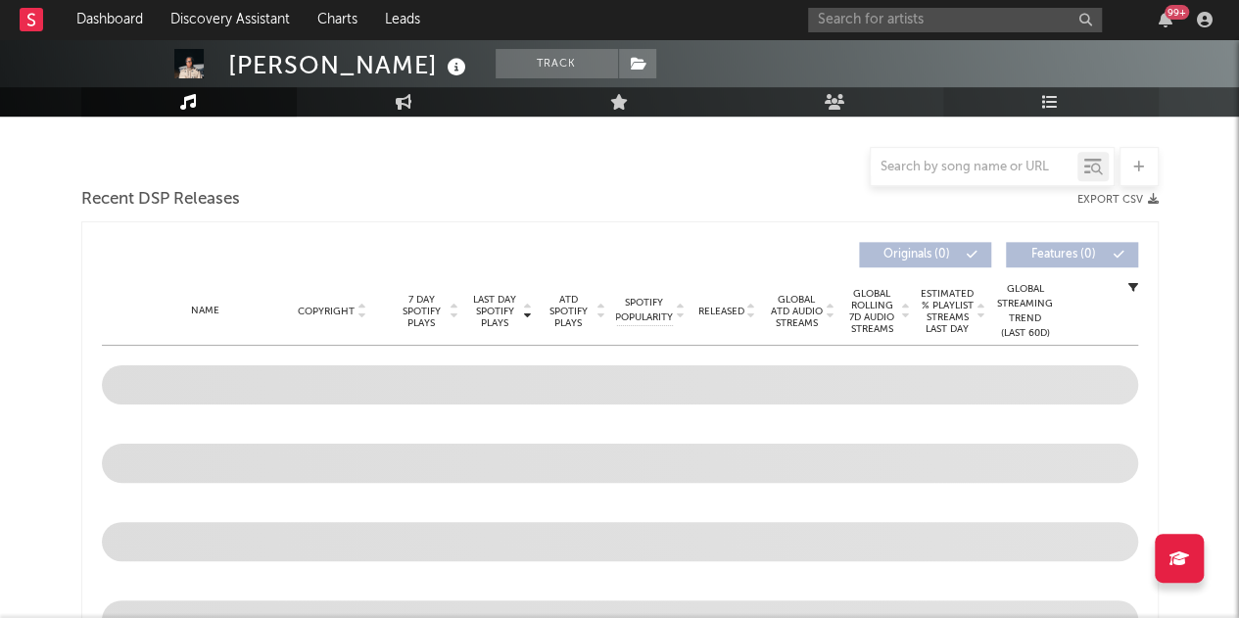
select select "6m"
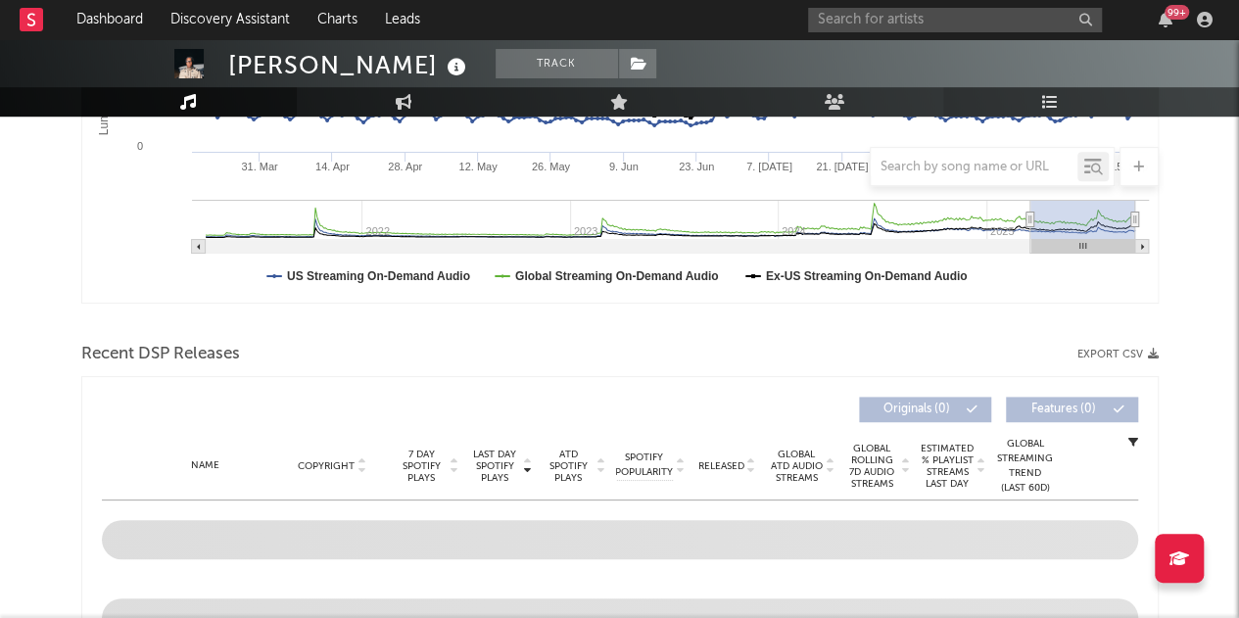
click at [1056, 101] on icon at bounding box center [1050, 102] width 17 height 16
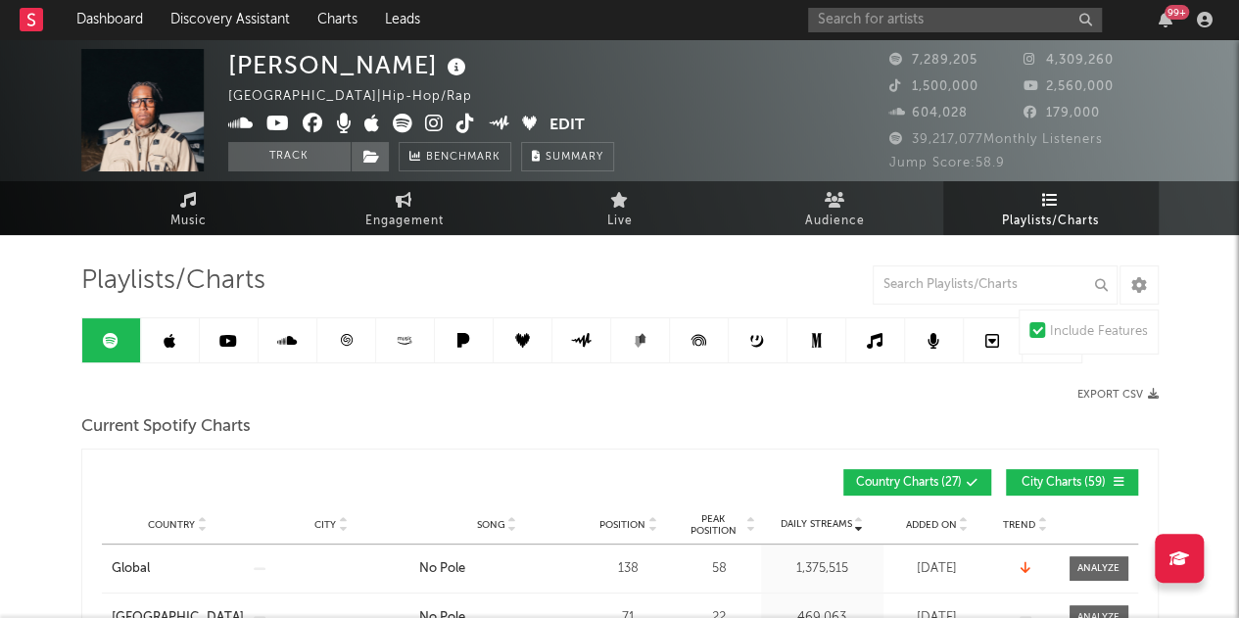
scroll to position [139, 0]
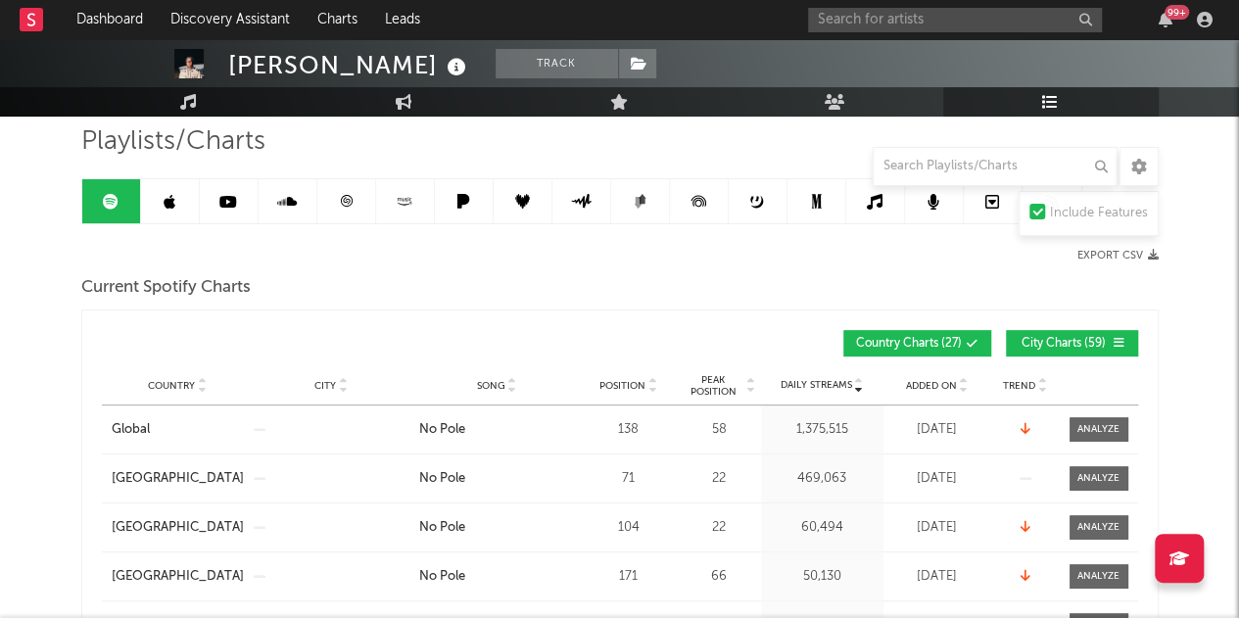
click at [1040, 338] on span "City Charts ( 59 )" at bounding box center [1064, 344] width 90 height 12
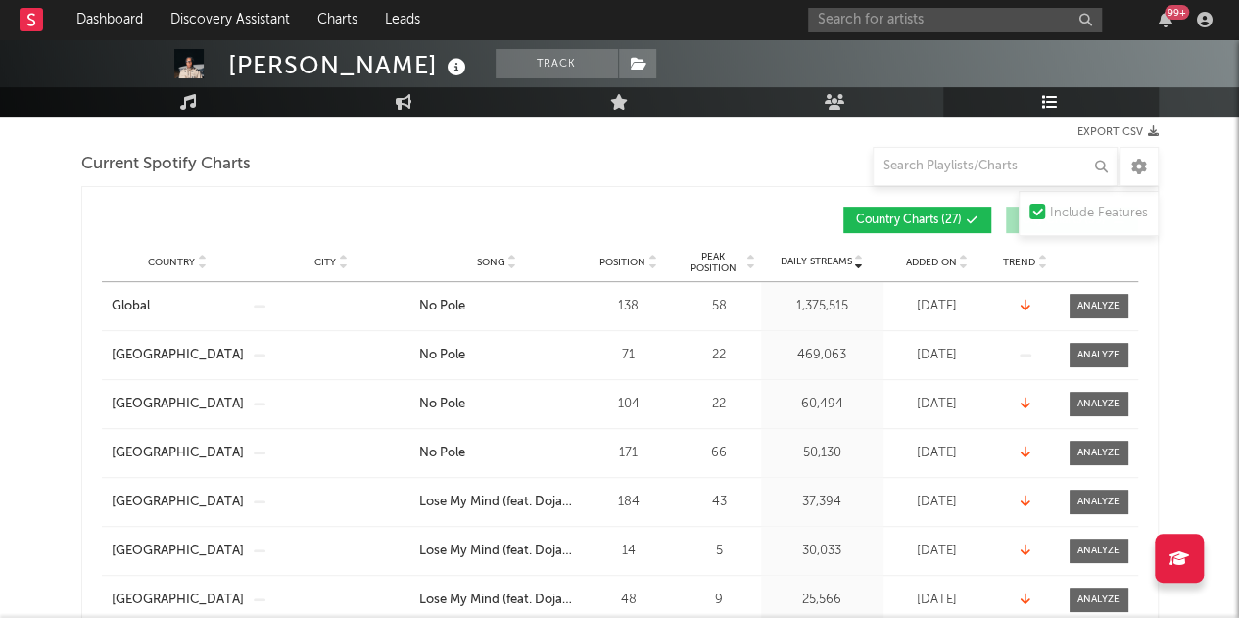
scroll to position [198, 0]
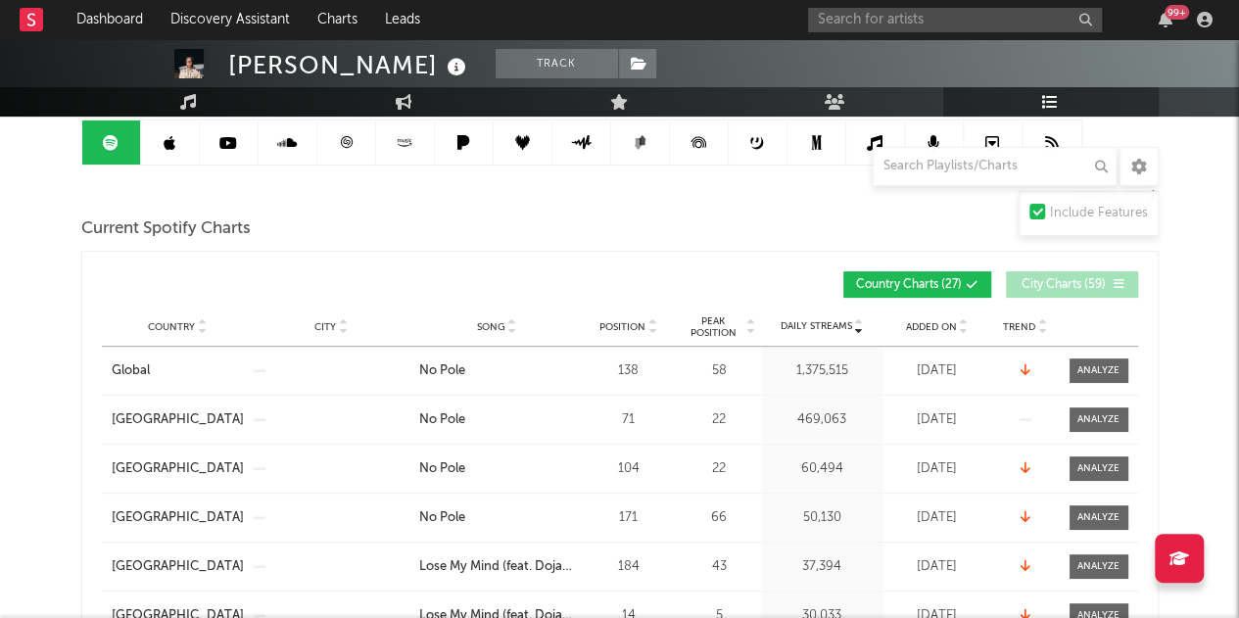
click at [484, 313] on div "Country City Song Position Peak Position Estimated Daily Streams Playlist Follo…" at bounding box center [620, 327] width 1036 height 39
click at [508, 328] on icon at bounding box center [512, 331] width 10 height 8
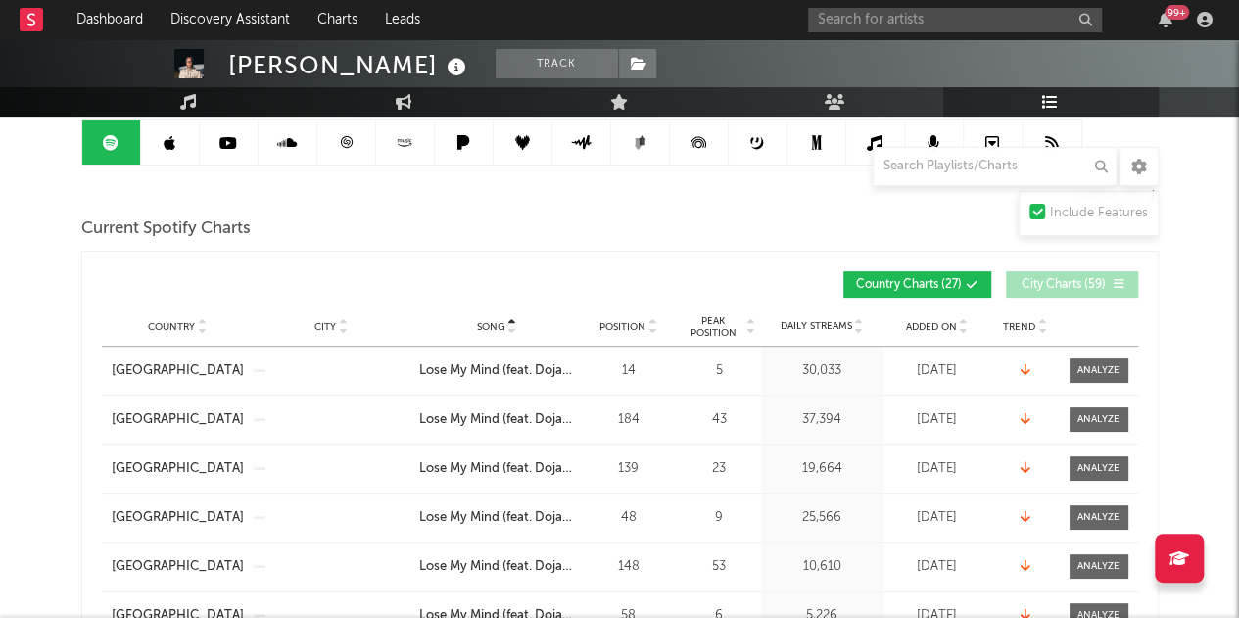
click at [509, 327] on icon at bounding box center [512, 331] width 10 height 8
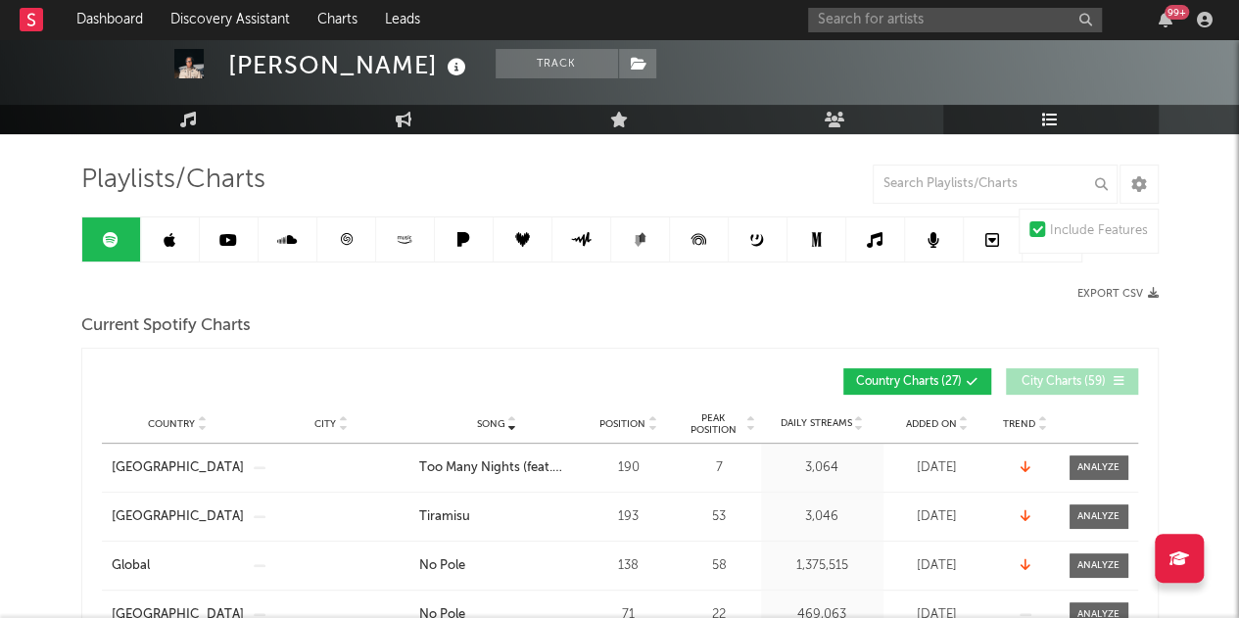
scroll to position [84, 0]
